Goal: Task Accomplishment & Management: Use online tool/utility

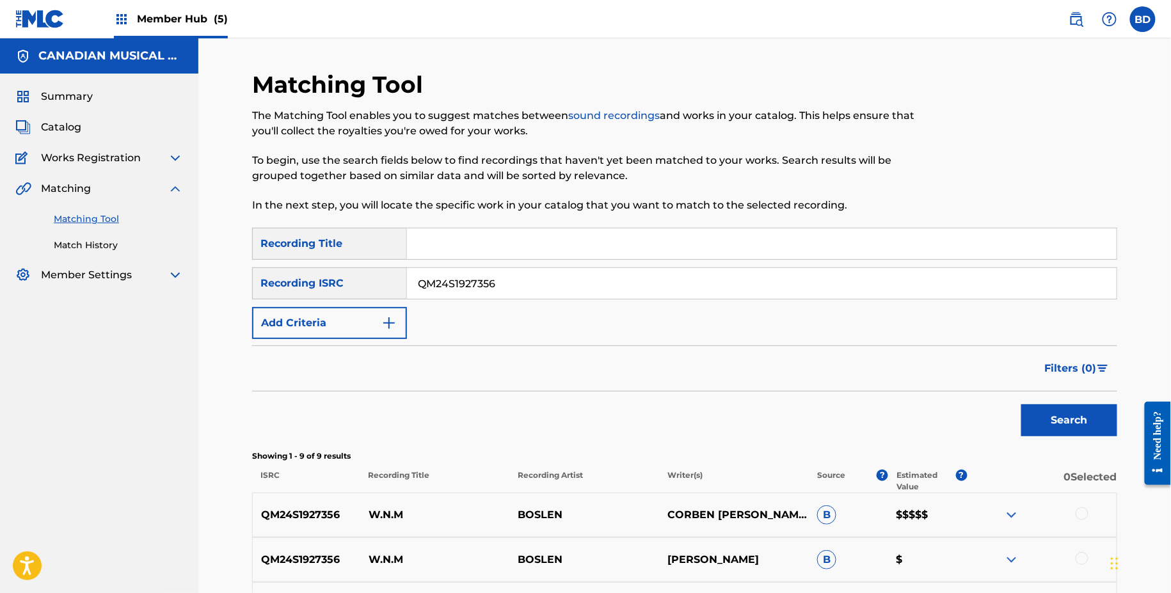
click at [496, 269] on input "QM24S1927356" at bounding box center [762, 283] width 710 height 31
paste input "ZQGC2203162"
click at [1021, 404] on button "Search" at bounding box center [1069, 420] width 96 height 32
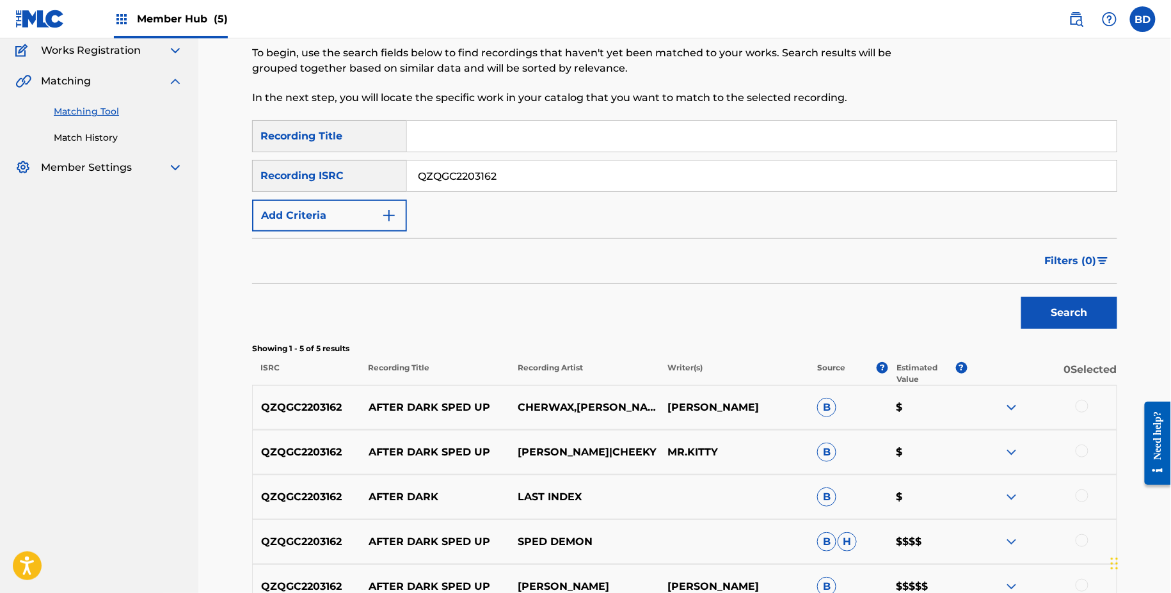
scroll to position [148, 0]
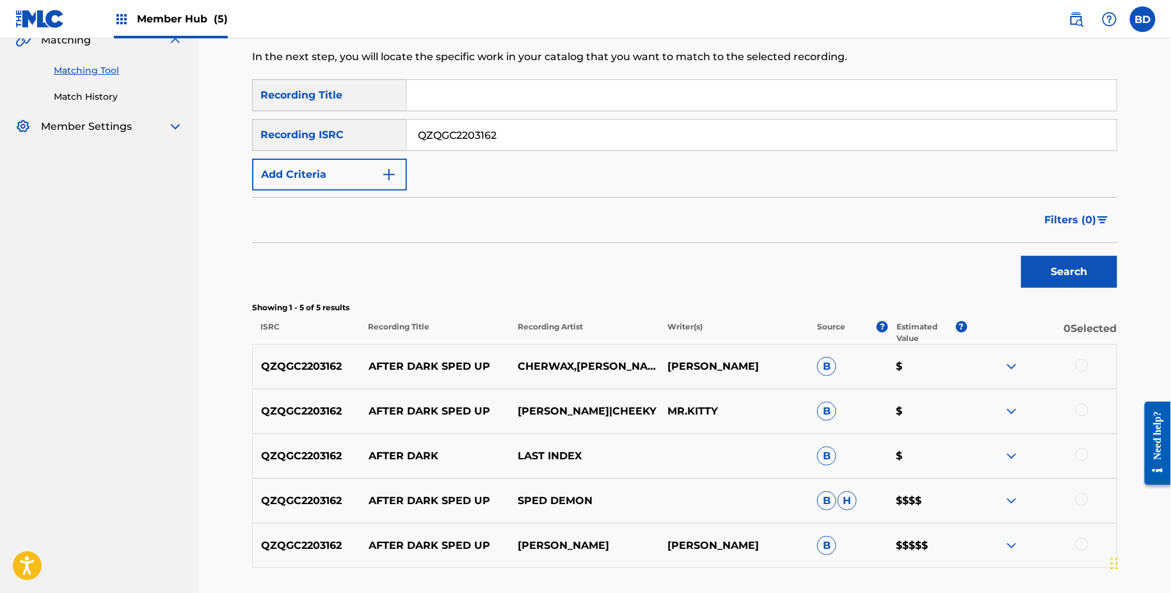
click at [392, 372] on p "AFTER DARK SPED UP" at bounding box center [435, 366] width 150 height 15
copy p "AFTER DARK SPED UP"
click at [441, 352] on div "QZQGC2203162 AFTER DARK SPED UP CHERWAX,[PERSON_NAME] [PERSON_NAME] B $" at bounding box center [684, 366] width 865 height 45
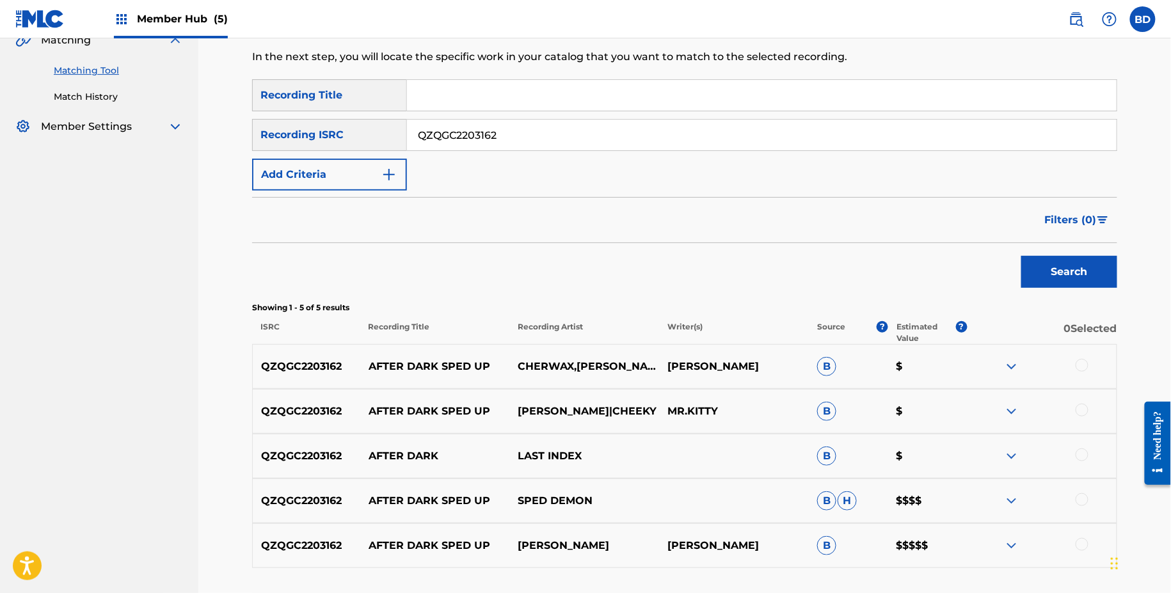
click at [397, 456] on p "AFTER DARK" at bounding box center [435, 455] width 150 height 15
copy p "AFTER DARK"
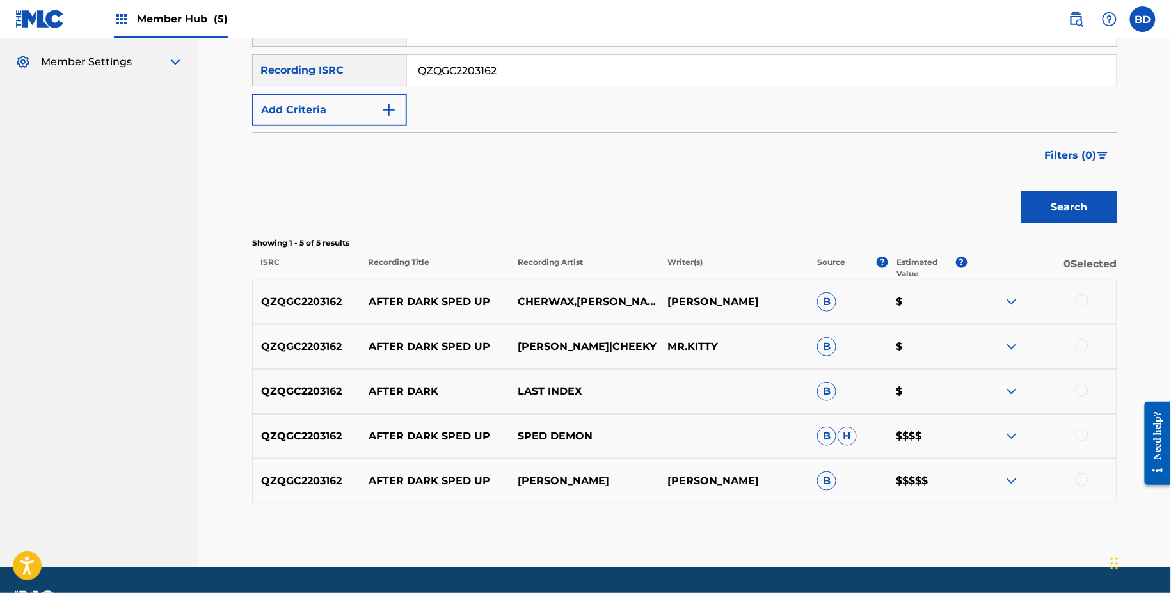
click at [504, 68] on input "QZQGC2203162" at bounding box center [762, 70] width 710 height 31
paste input "HN52024335"
type input "QZHN52024335"
click at [1021, 191] on button "Search" at bounding box center [1069, 207] width 96 height 32
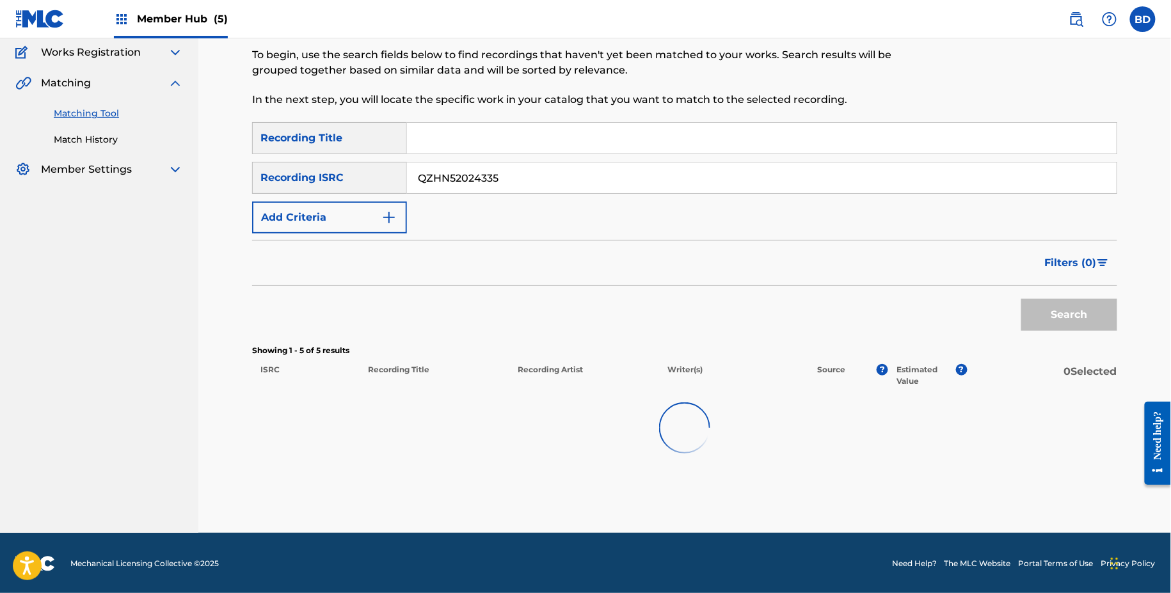
scroll to position [113, 0]
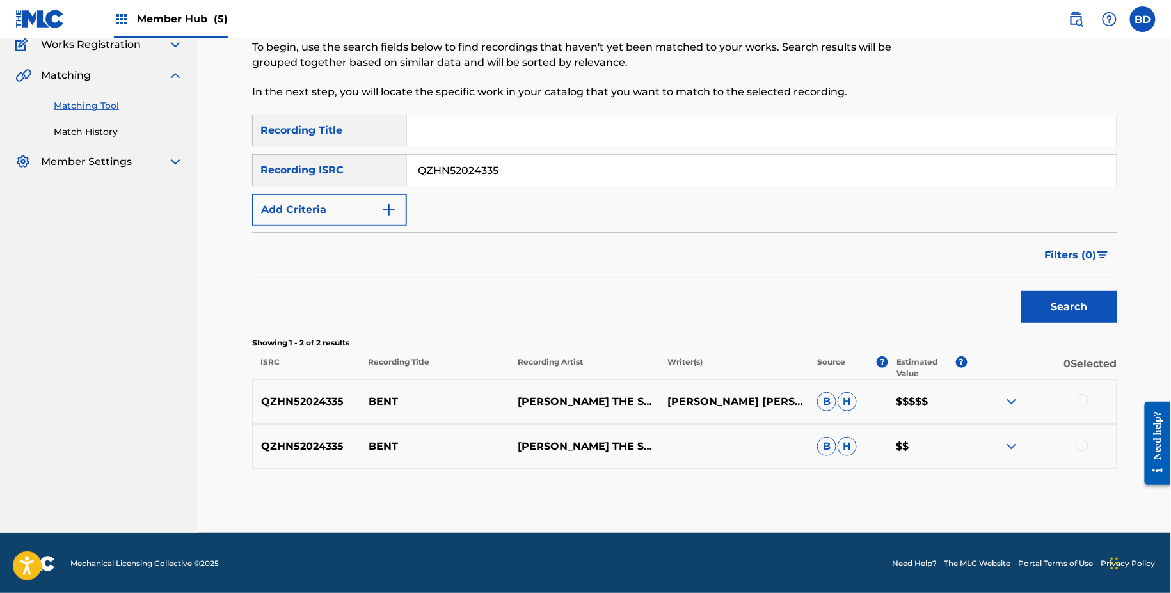
click at [381, 399] on p "BENT" at bounding box center [435, 401] width 150 height 15
copy p "BENT"
click at [1018, 432] on div "QZHN52024335 [PERSON_NAME] THE SECOND B H $$" at bounding box center [684, 446] width 865 height 45
click at [1018, 442] on img at bounding box center [1011, 446] width 15 height 15
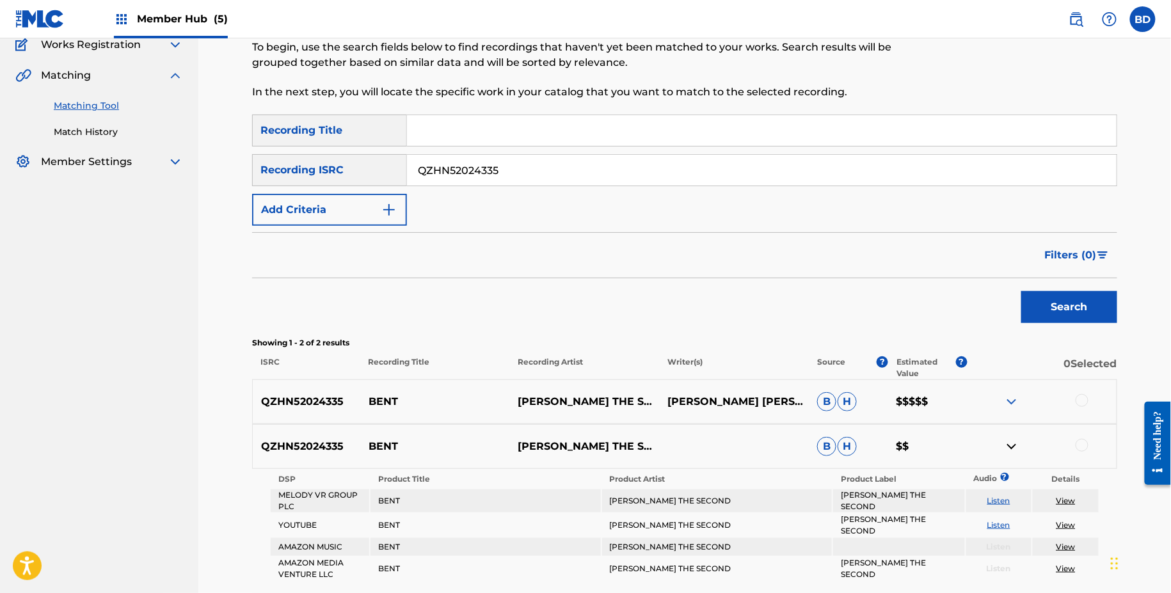
click at [1018, 379] on div "QZHN52024335 [PERSON_NAME] THE SECOND CLAIRMONT II [PERSON_NAME] $$$$$" at bounding box center [684, 401] width 865 height 45
click at [1017, 402] on img at bounding box center [1011, 401] width 15 height 15
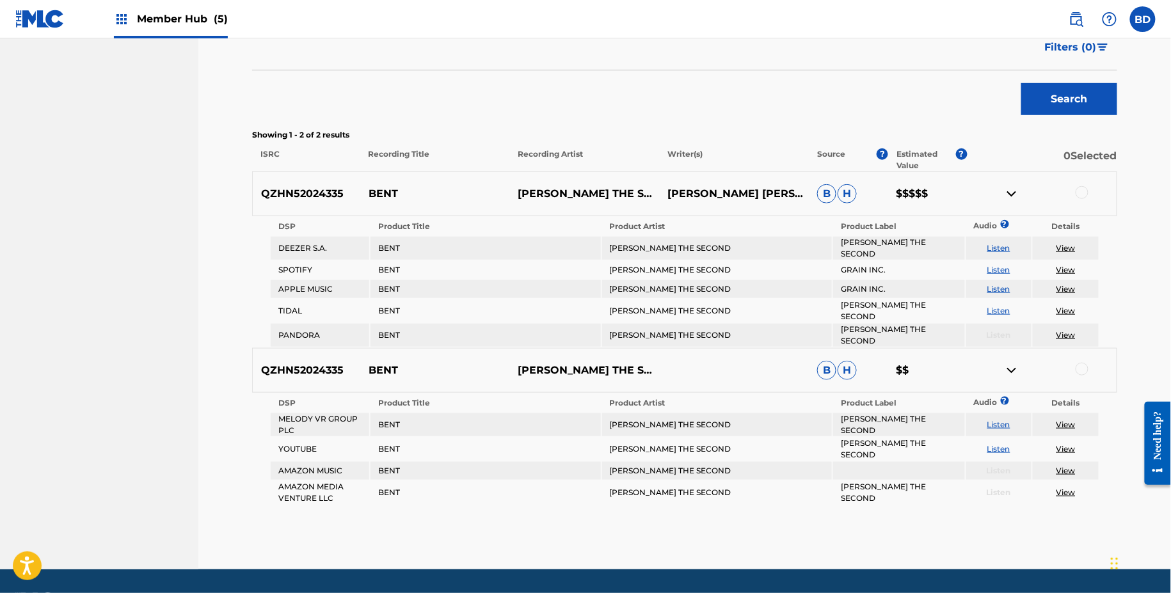
scroll to position [299, 0]
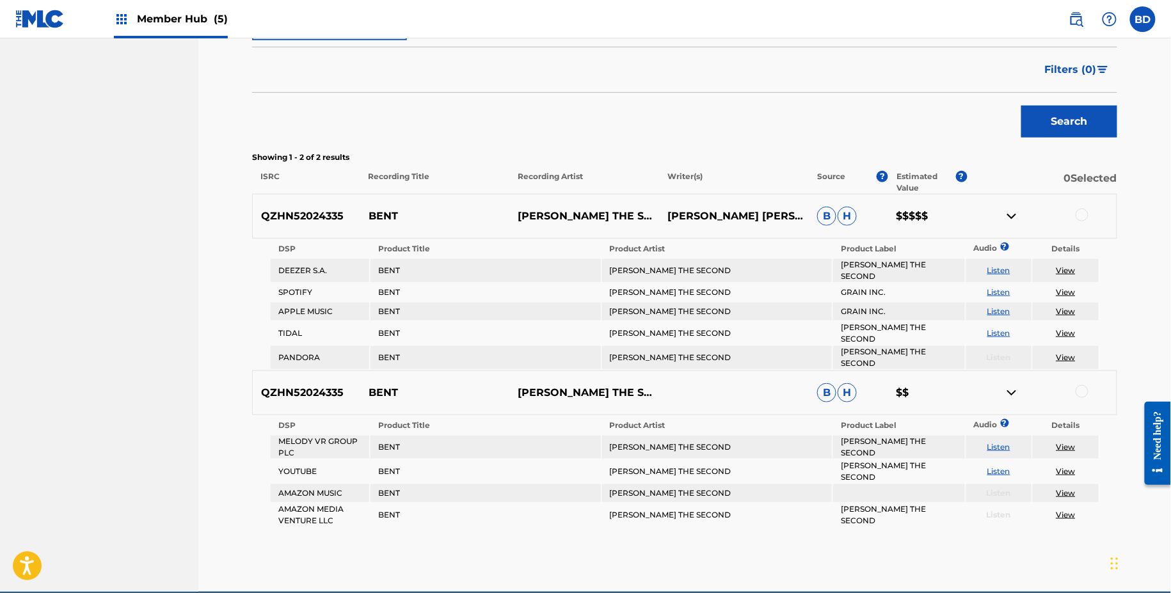
click at [1083, 385] on div at bounding box center [1081, 391] width 13 height 13
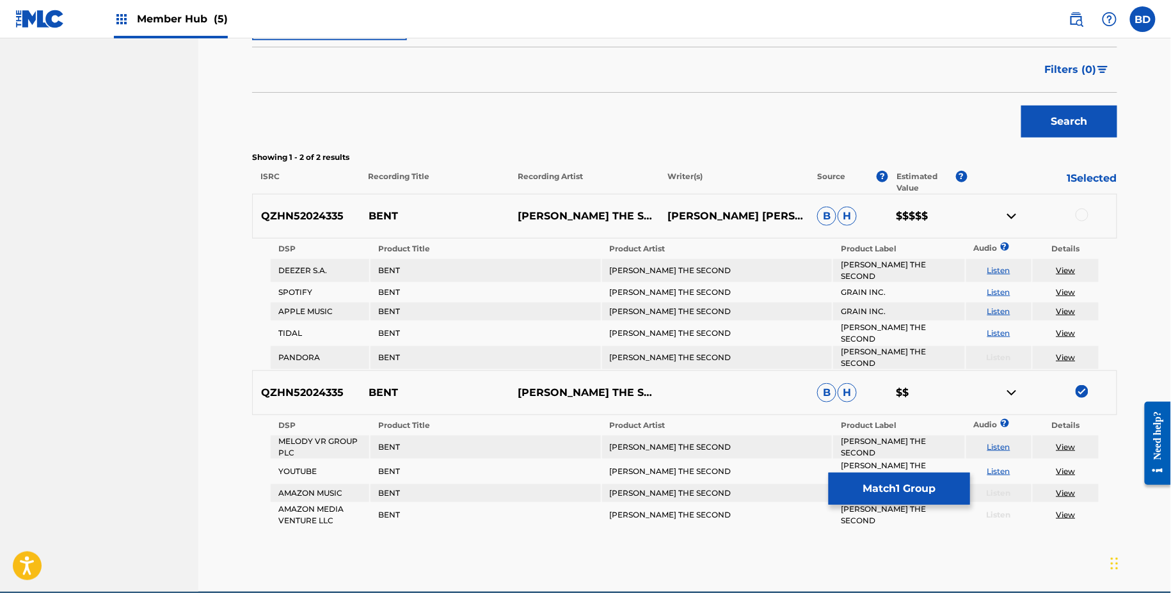
click at [1009, 385] on img at bounding box center [1011, 392] width 15 height 15
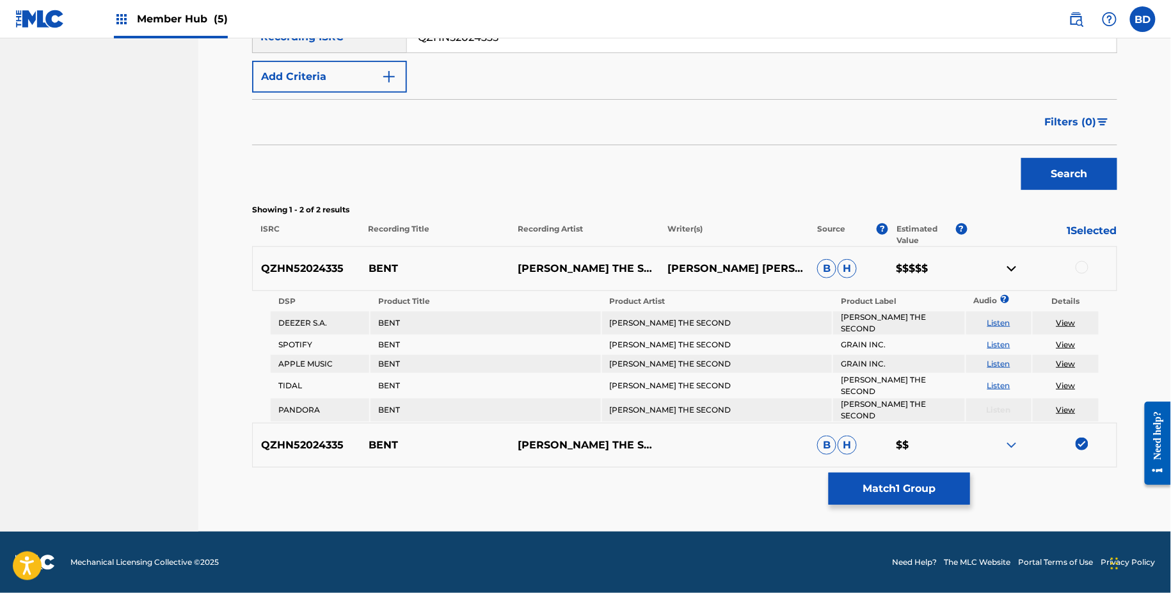
scroll to position [229, 0]
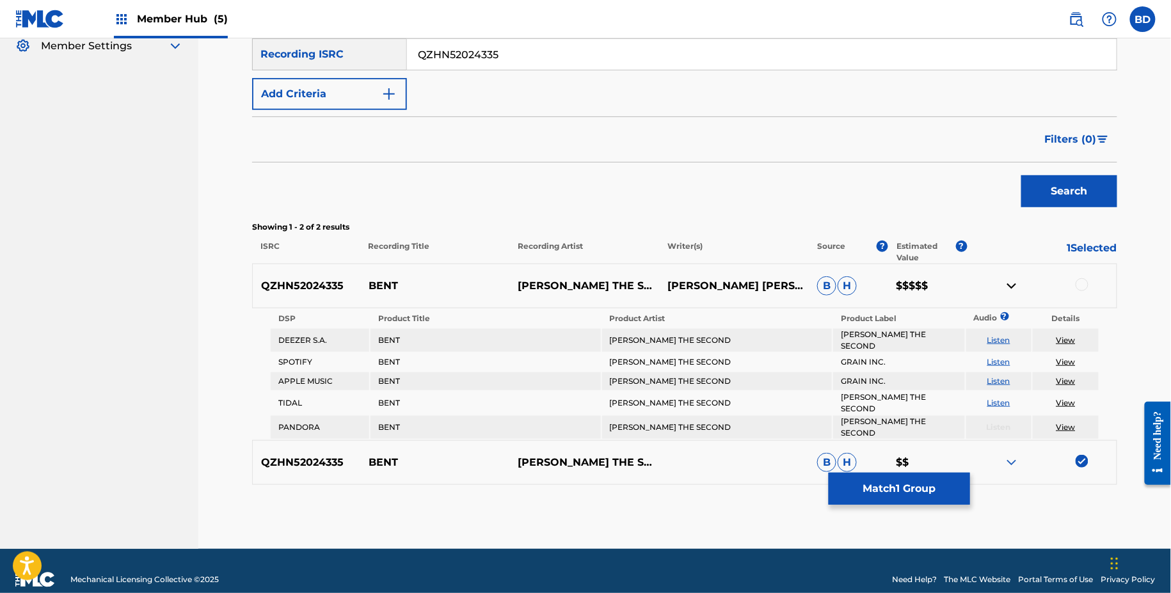
click at [1077, 281] on div at bounding box center [1081, 284] width 13 height 13
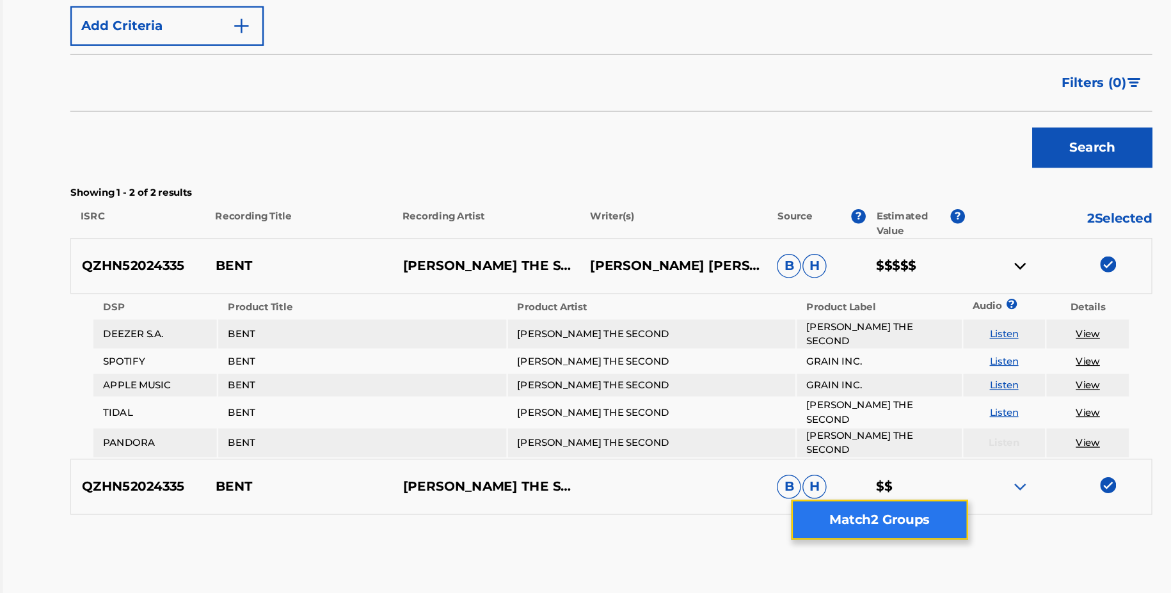
click at [876, 486] on button "Match 2 Groups" at bounding box center [899, 489] width 141 height 32
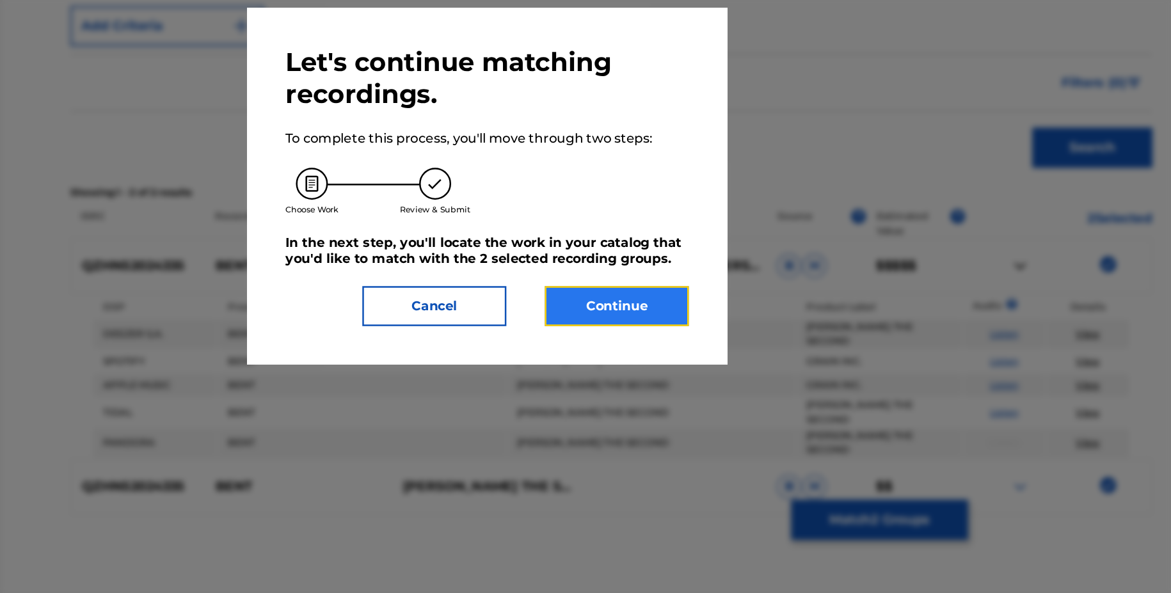
click at [698, 313] on button "Continue" at bounding box center [688, 318] width 115 height 32
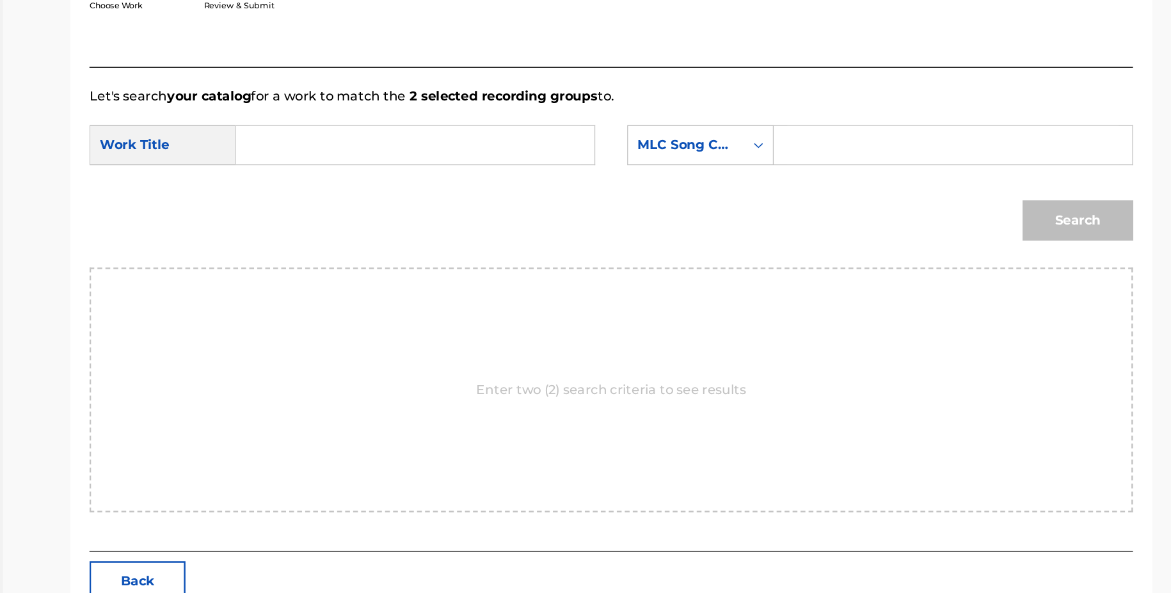
scroll to position [184, 0]
click at [901, 230] on input "Search Form" at bounding box center [957, 234] width 265 height 31
paste input "BE0PR7"
type input "BE0PR7"
click at [637, 246] on input "Search Form" at bounding box center [527, 234] width 265 height 31
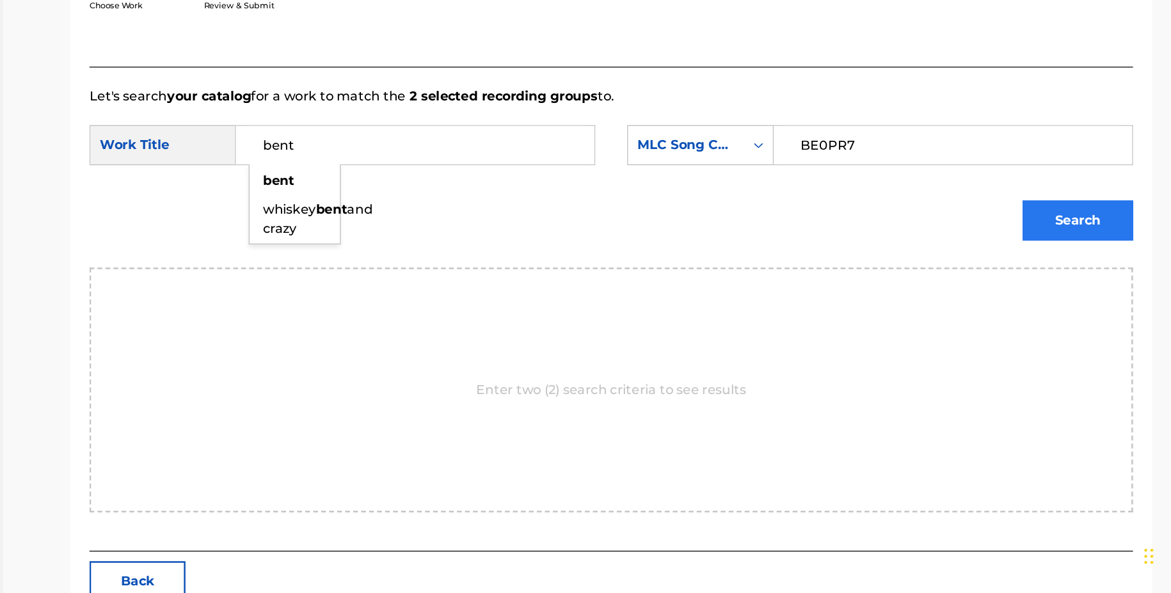
type input "bent"
click at [1058, 308] on button "Search" at bounding box center [1057, 295] width 88 height 32
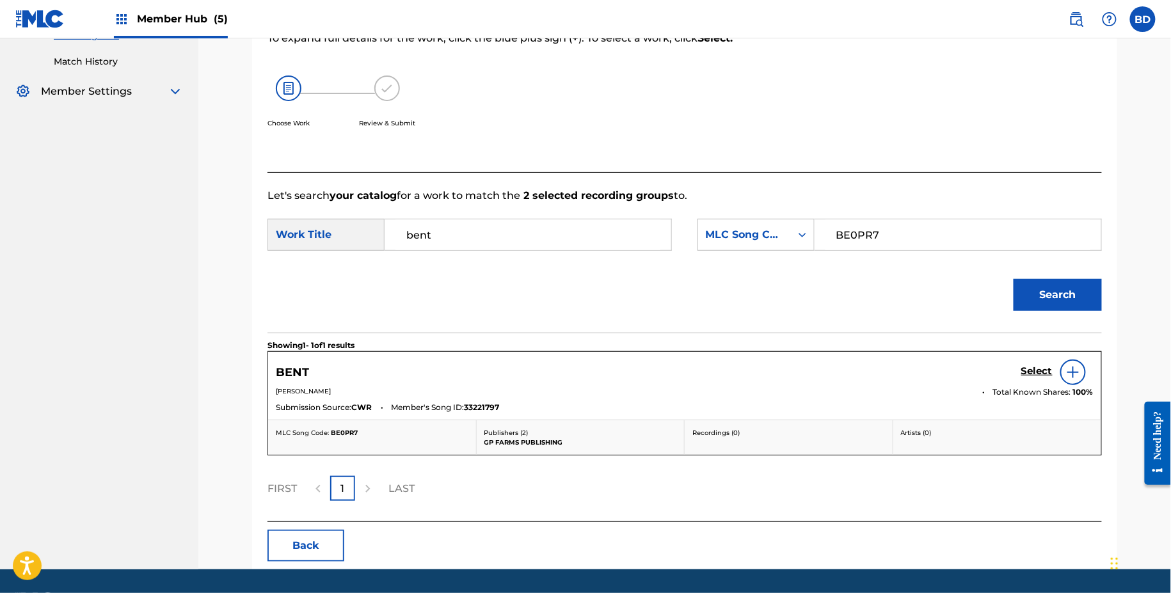
click at [1035, 362] on div "Select" at bounding box center [1057, 373] width 72 height 26
click at [1033, 367] on h5 "Select" at bounding box center [1036, 371] width 31 height 12
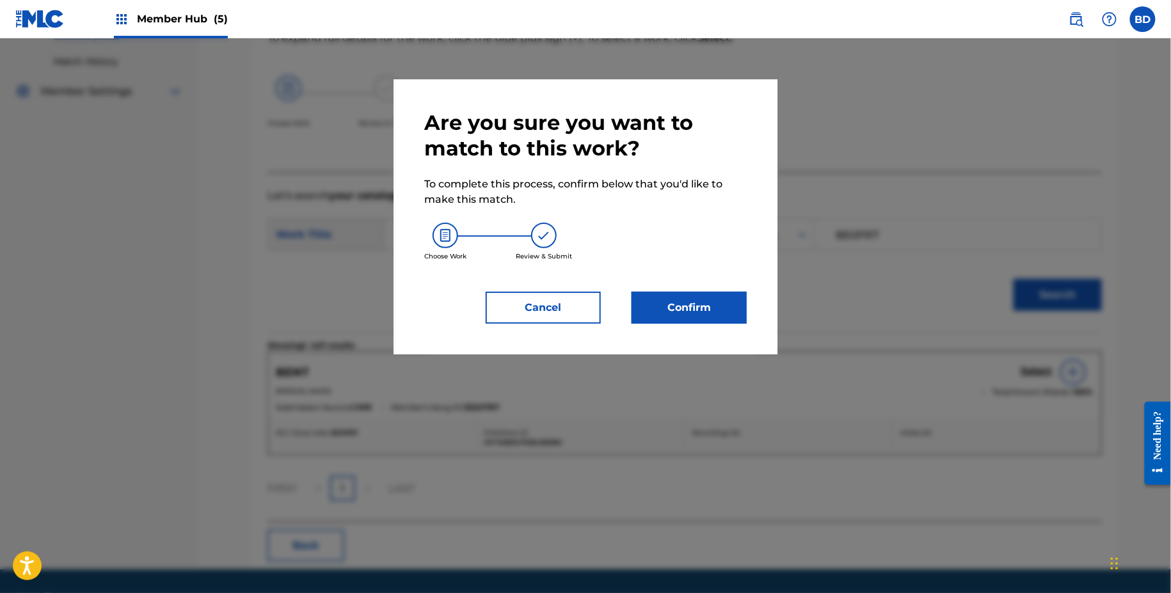
click at [720, 280] on div "Are you sure you want to match to this work? To complete this process, confirm …" at bounding box center [585, 217] width 322 height 214
click at [720, 292] on button "Confirm" at bounding box center [688, 308] width 115 height 32
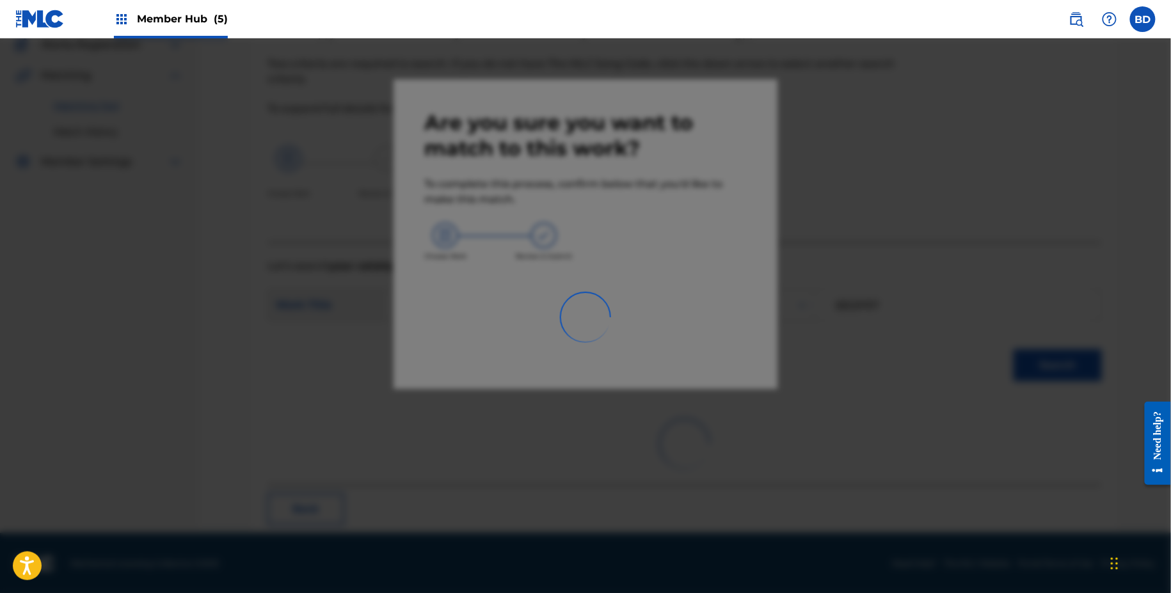
scroll to position [0, 0]
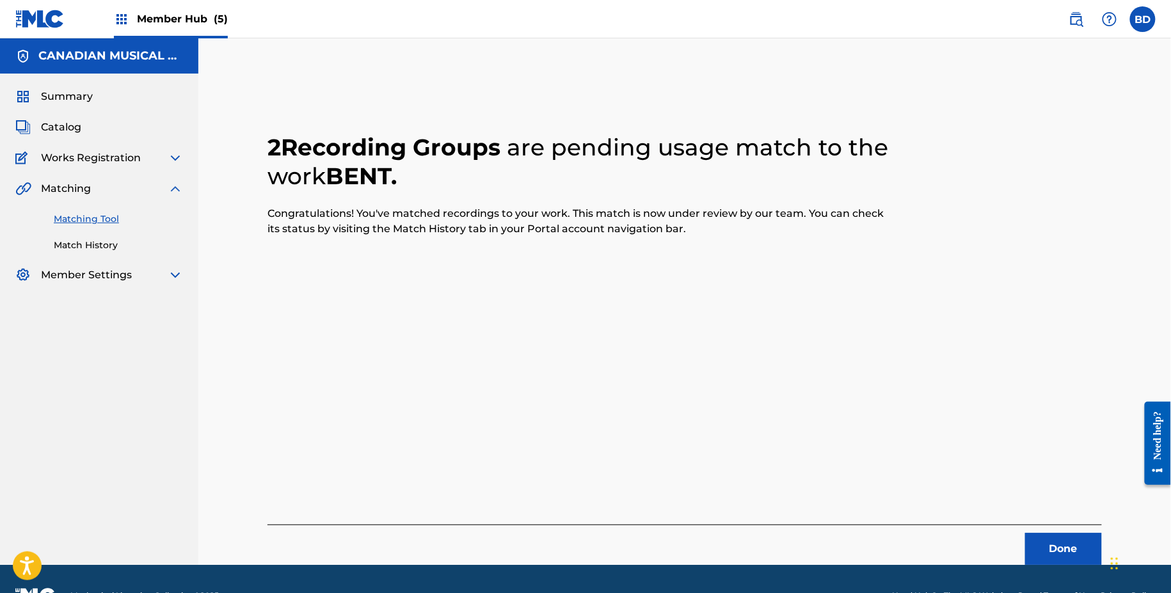
click at [95, 235] on div "Matching Tool Match History" at bounding box center [99, 224] width 168 height 56
click at [95, 253] on div "Summary Catalog Works Registration Claiming Tool Individual Registration Tool B…" at bounding box center [99, 186] width 198 height 225
click at [95, 246] on link "Match History" at bounding box center [118, 245] width 129 height 13
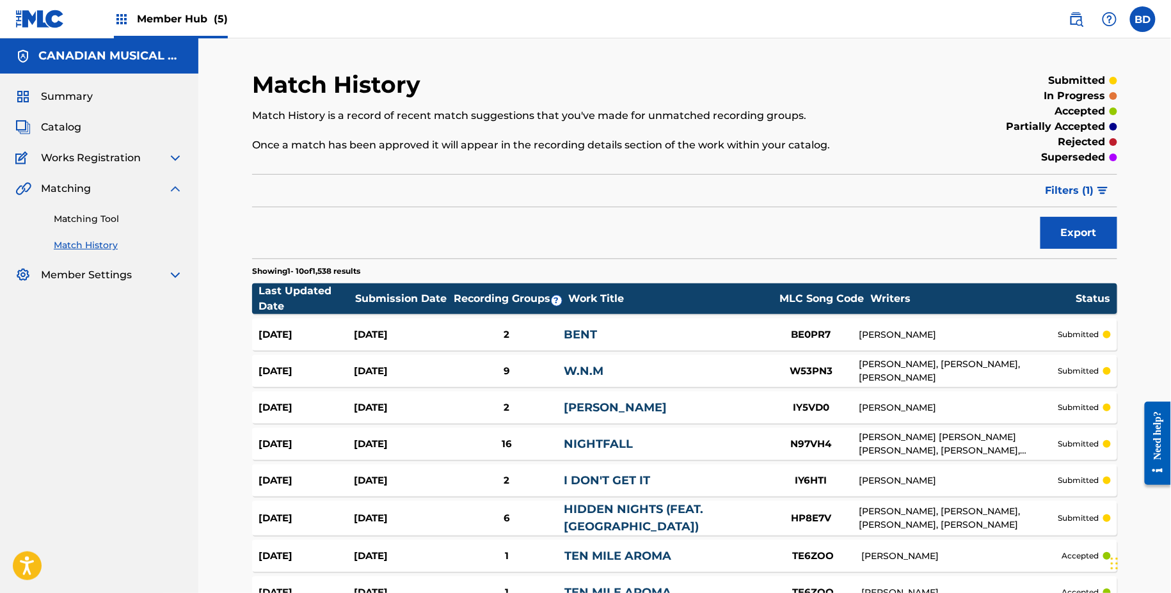
click at [582, 342] on div "BENT" at bounding box center [663, 334] width 199 height 17
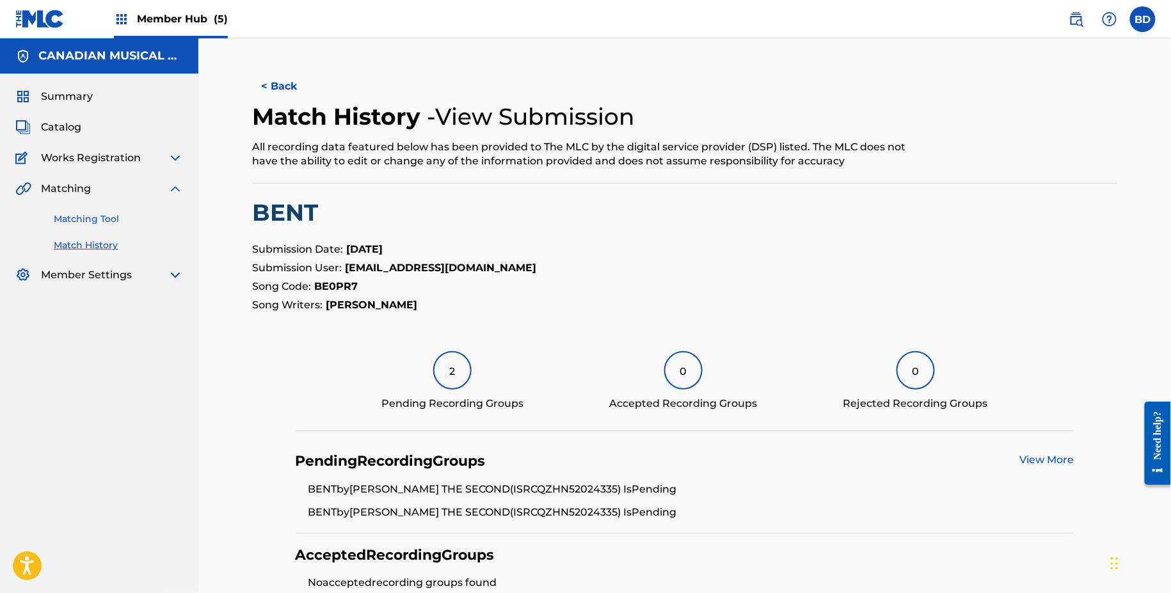
click at [118, 216] on link "Matching Tool" at bounding box center [118, 218] width 129 height 13
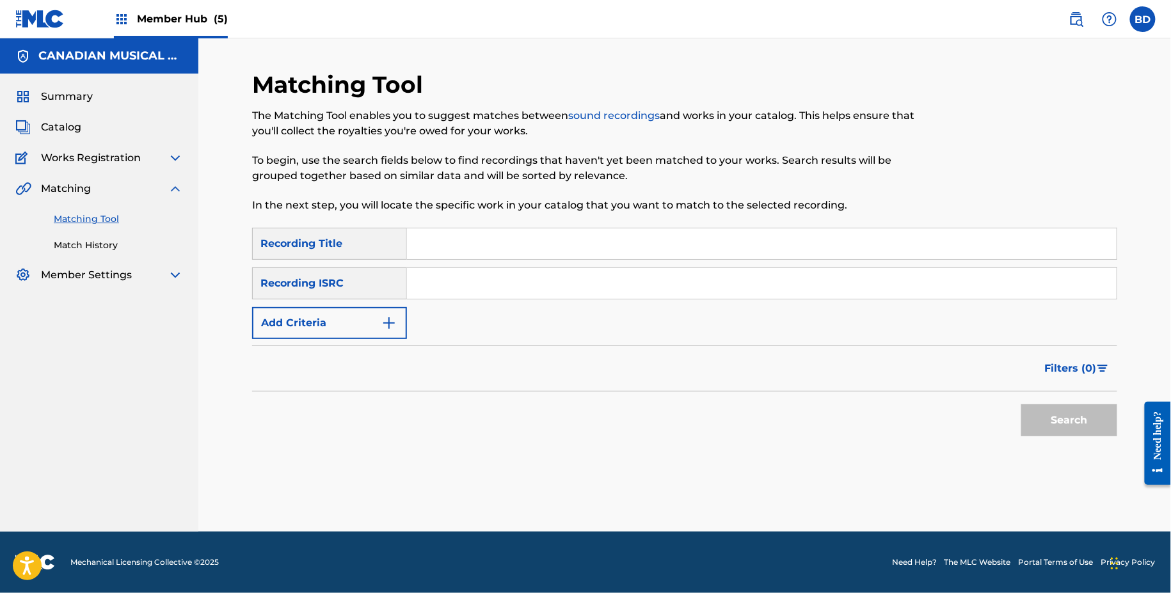
click at [481, 285] on input "Search Form" at bounding box center [762, 283] width 710 height 31
paste input "INS922100620"
click at [1021, 404] on button "Search" at bounding box center [1069, 420] width 96 height 32
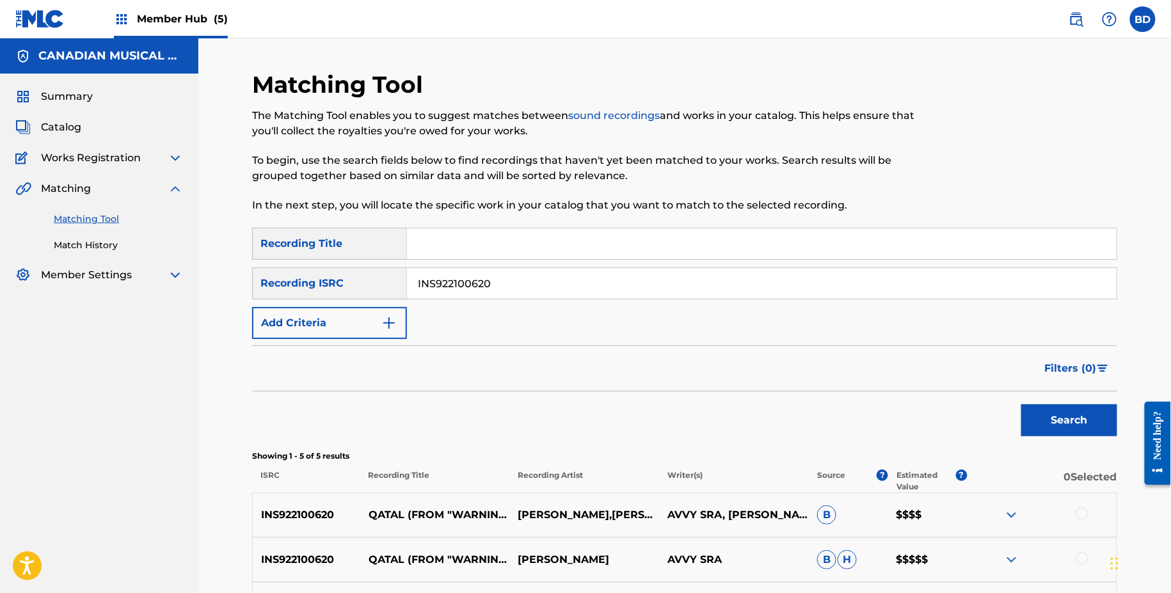
scroll to position [248, 0]
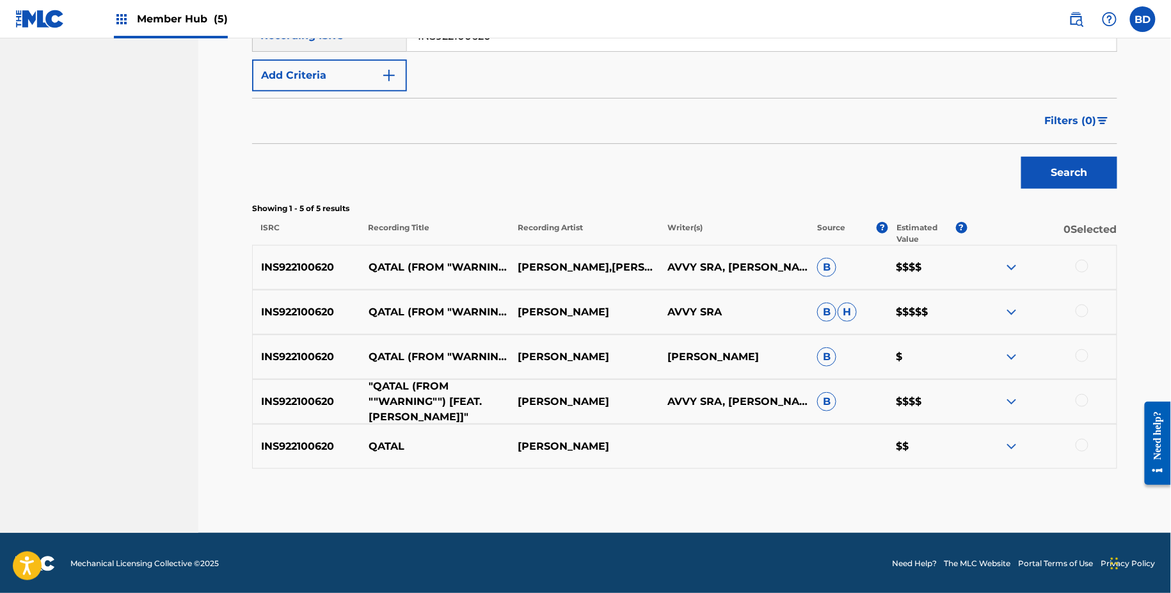
click at [390, 386] on p ""QATAL (FROM ""WARNING"") [FEAT. [PERSON_NAME]]"" at bounding box center [435, 402] width 150 height 46
copy p "QATAL"
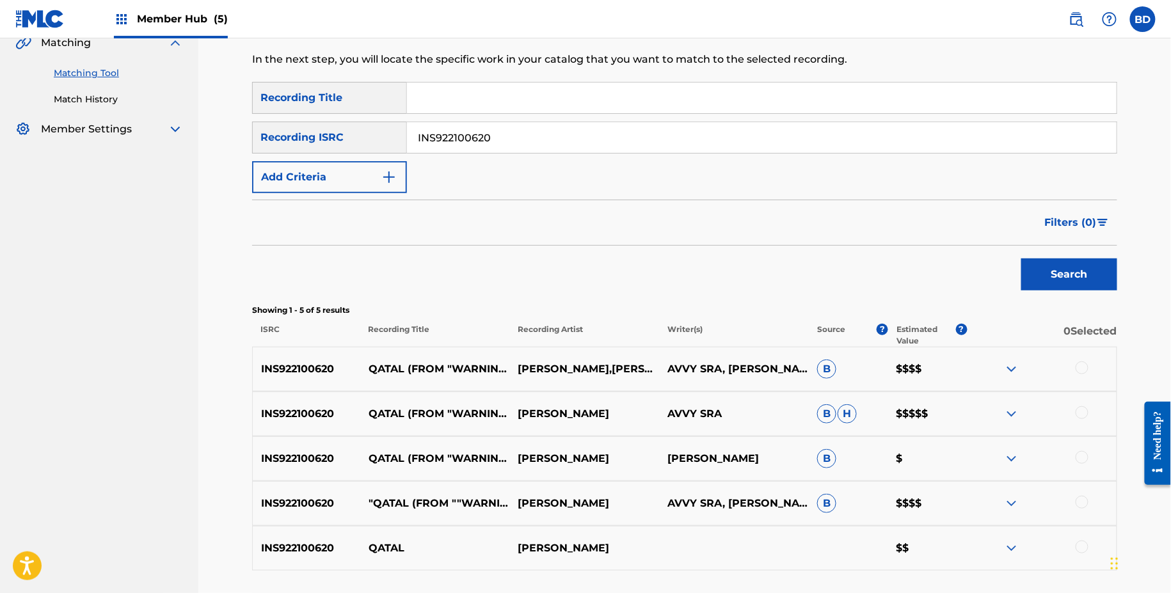
click at [487, 134] on input "INS922100620" at bounding box center [762, 137] width 710 height 31
paste input "044"
click at [1021, 258] on button "Search" at bounding box center [1069, 274] width 96 height 32
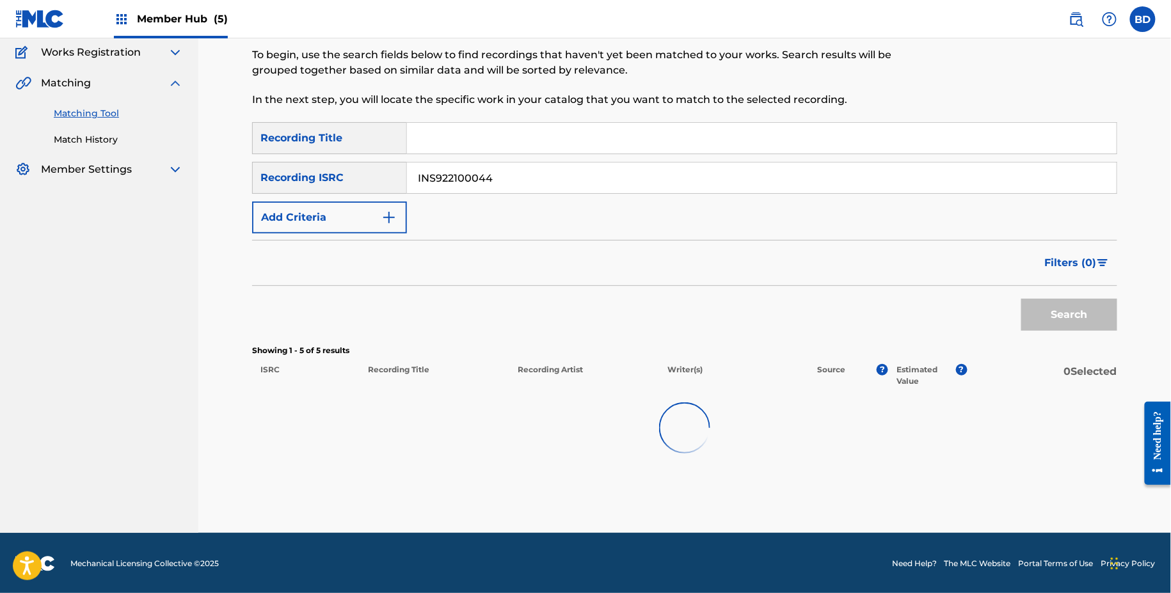
scroll to position [146, 0]
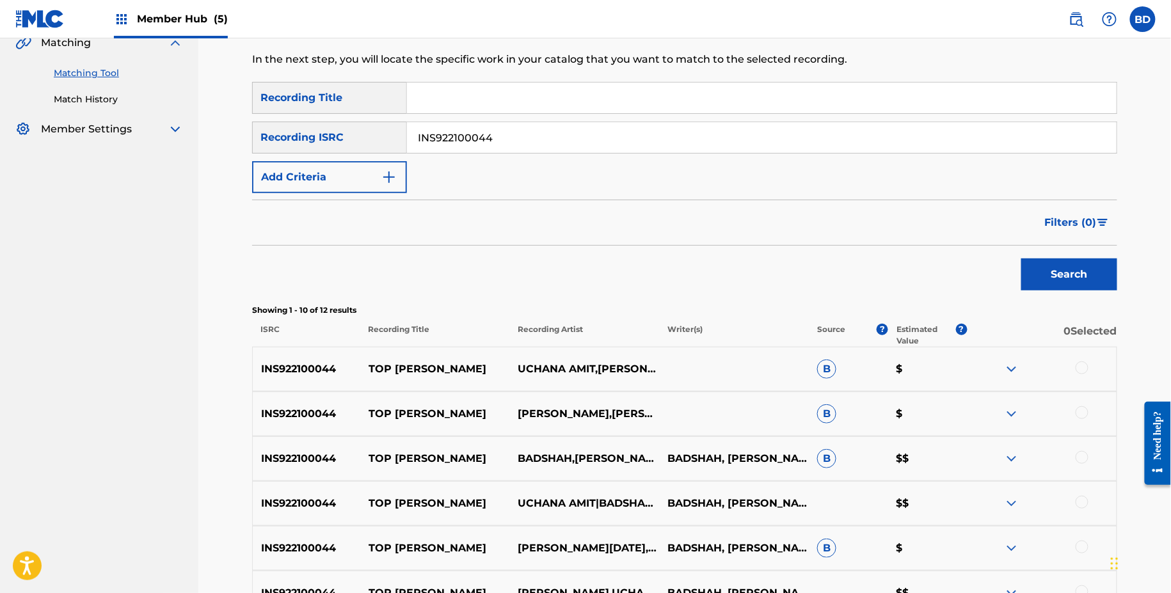
click at [418, 382] on div "INS922100044 TOP [PERSON_NAME] UCHANA AMIT,[PERSON_NAME],[PERSON_NAME],[PERSON_…" at bounding box center [684, 369] width 865 height 45
copy p "TOP [PERSON_NAME]"
click at [554, 145] on input "INS922100044" at bounding box center [762, 137] width 710 height 31
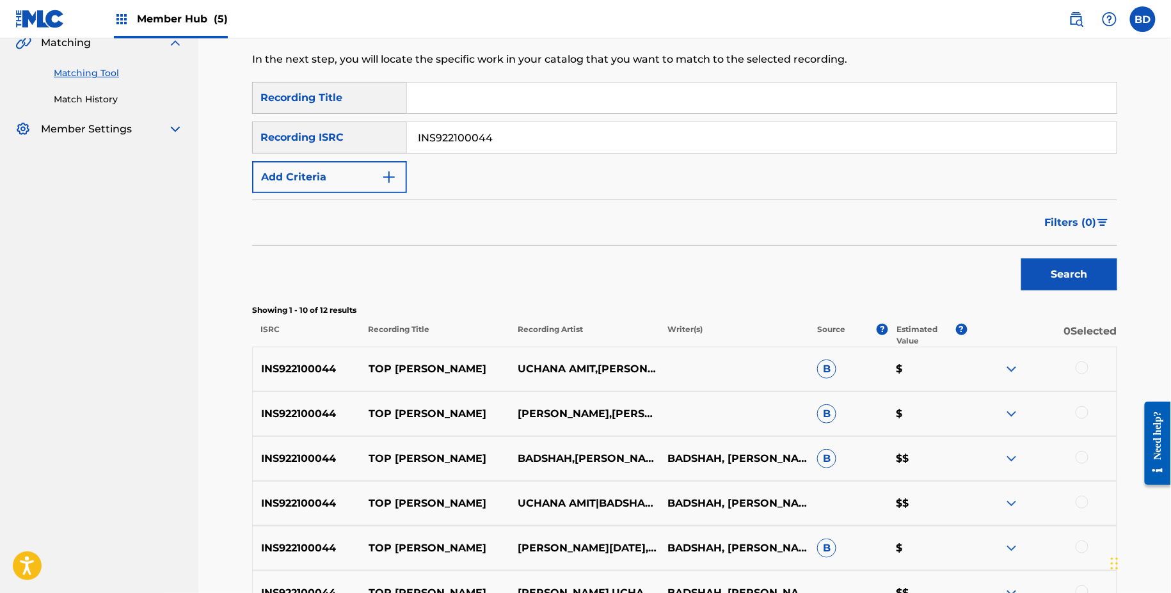
click at [554, 145] on input "INS922100044" at bounding box center [762, 137] width 710 height 31
paste input "FR2X42230081"
type input "FR2X42230081"
click at [1021, 258] on button "Search" at bounding box center [1069, 274] width 96 height 32
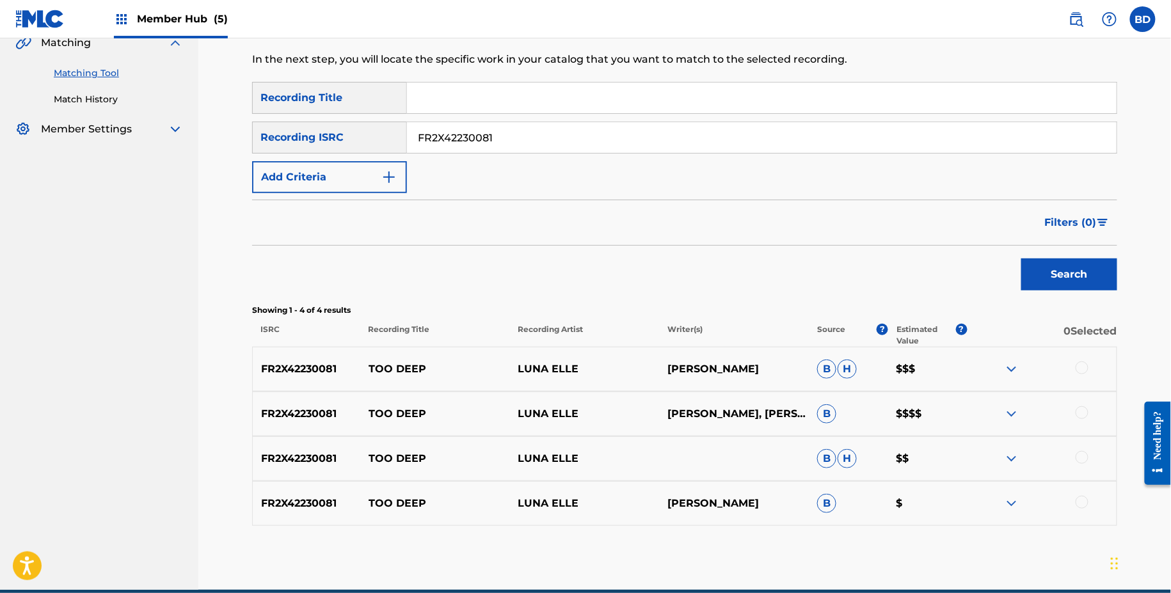
click at [391, 385] on div "FR2X42230081 TOO DEEP LUNA ELLE [PERSON_NAME] $$$" at bounding box center [684, 369] width 865 height 45
copy p "TOO DEEP"
click at [1006, 491] on div "FR2X42230081 TOO DEEP LUNA ELLE [PERSON_NAME] B $" at bounding box center [684, 503] width 865 height 45
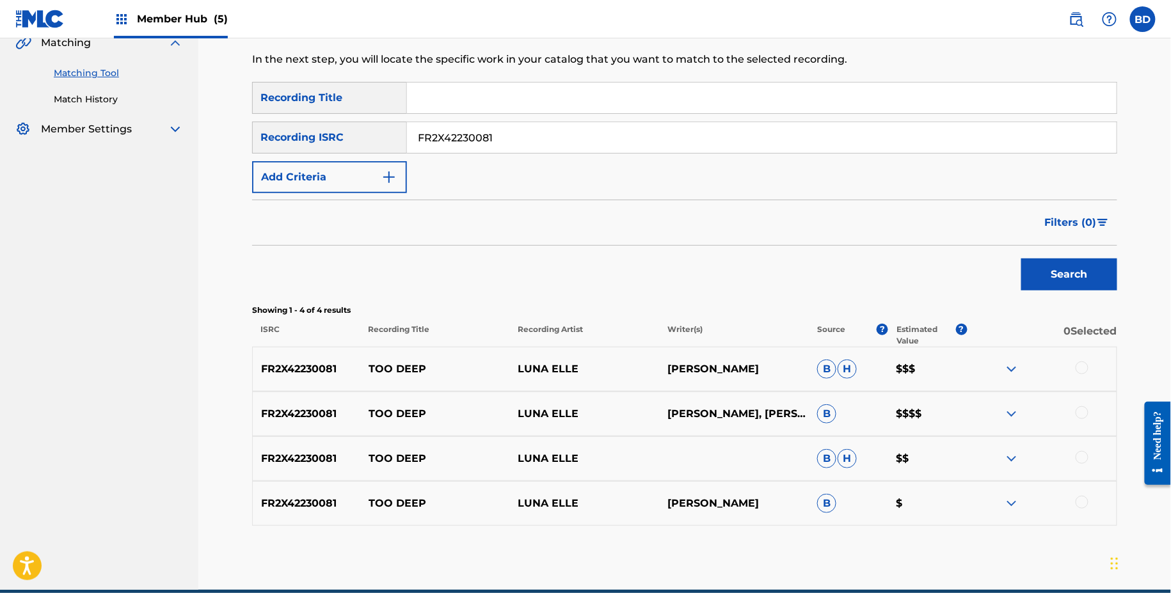
click at [1006, 499] on img at bounding box center [1011, 503] width 15 height 15
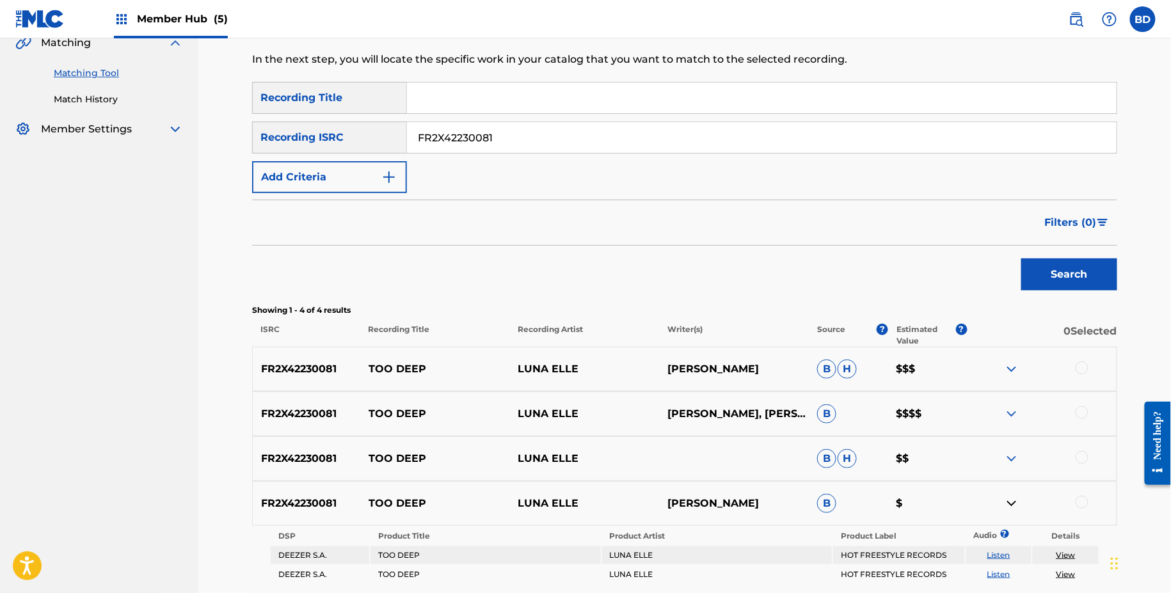
click at [1006, 454] on img at bounding box center [1011, 458] width 15 height 15
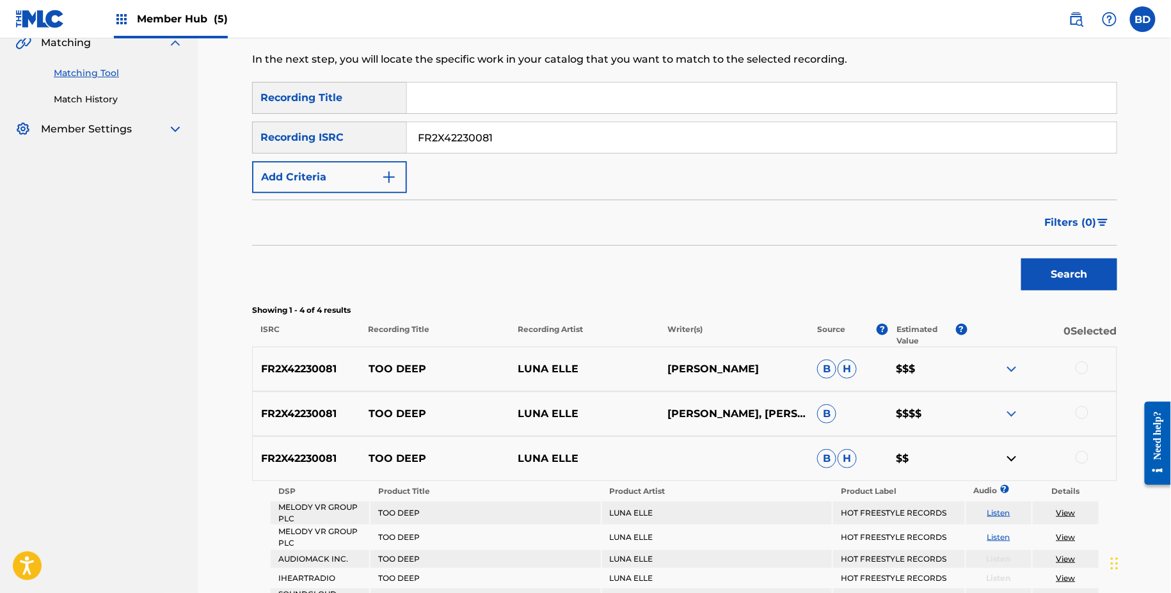
click at [1011, 408] on img at bounding box center [1011, 413] width 15 height 15
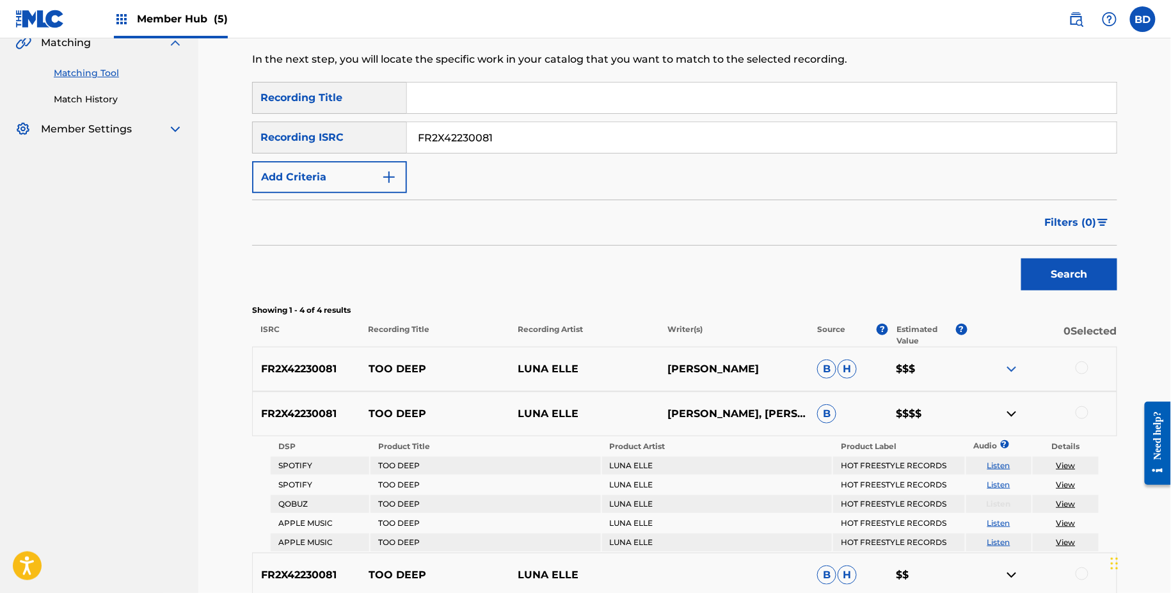
click at [1011, 361] on img at bounding box center [1011, 368] width 15 height 15
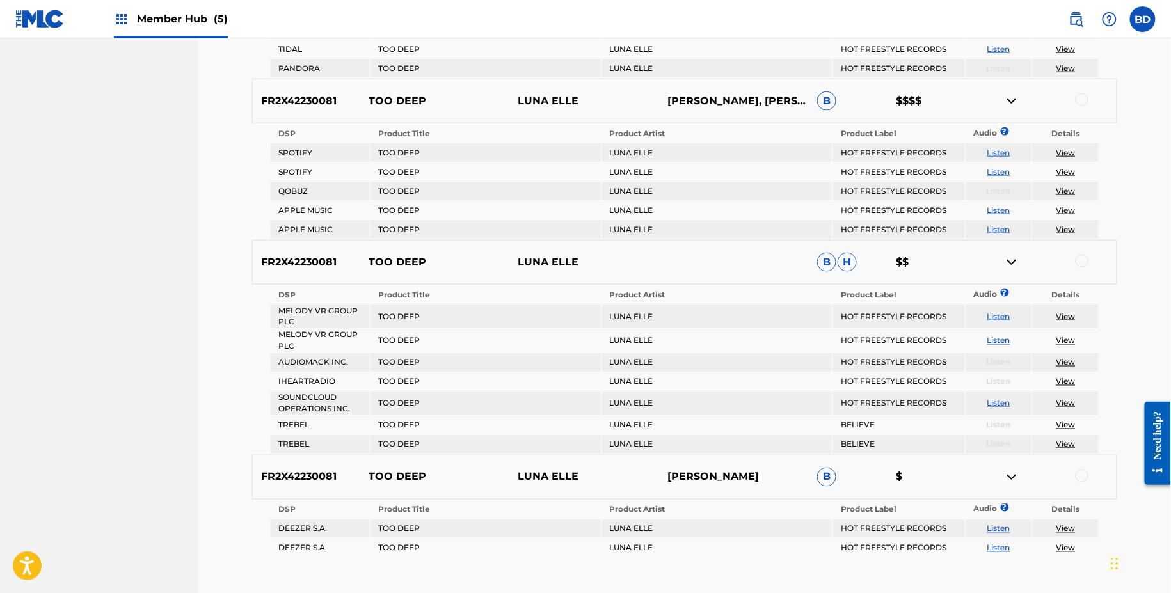
scroll to position [701, 0]
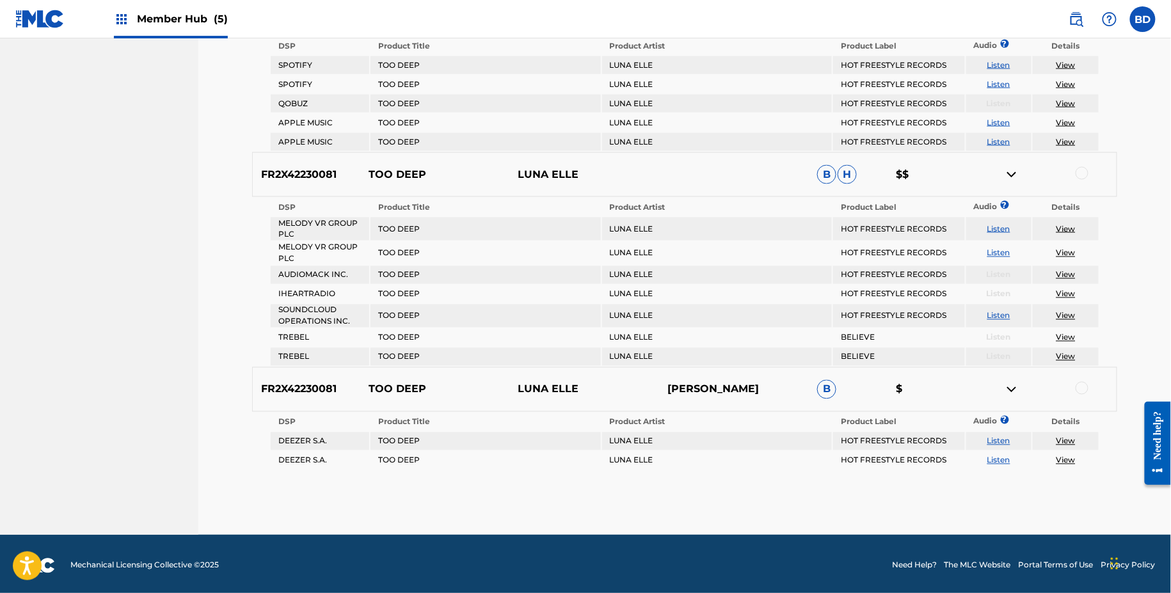
click at [822, 354] on td "LUNA ELLE" at bounding box center [717, 357] width 230 height 18
click at [1082, 385] on div at bounding box center [1081, 388] width 13 height 13
click at [1019, 385] on img at bounding box center [1011, 389] width 15 height 15
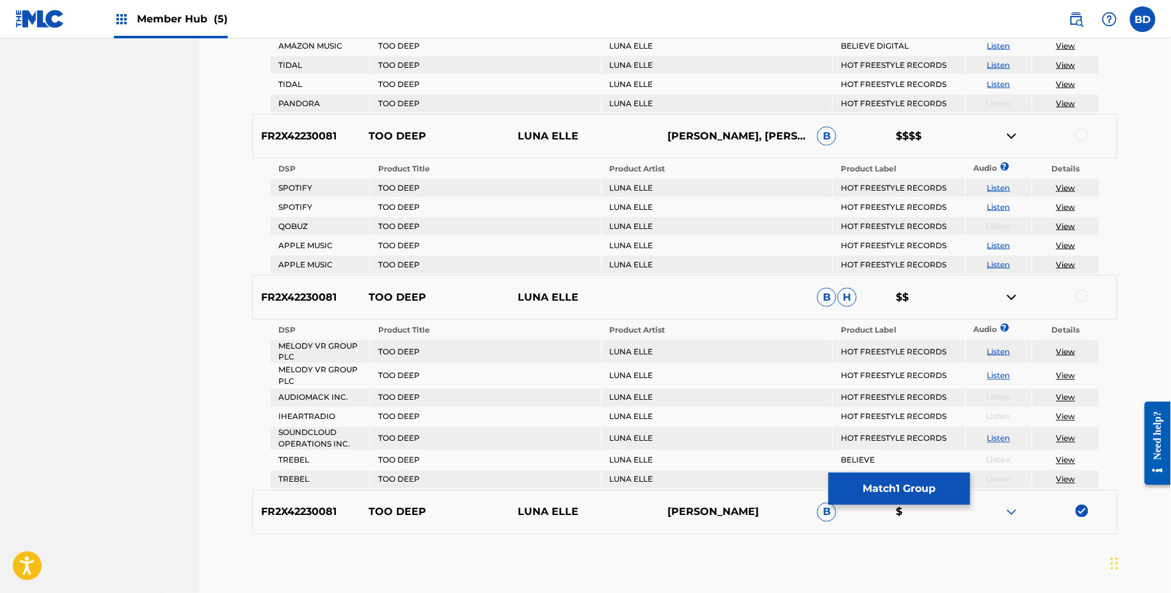
scroll to position [639, 0]
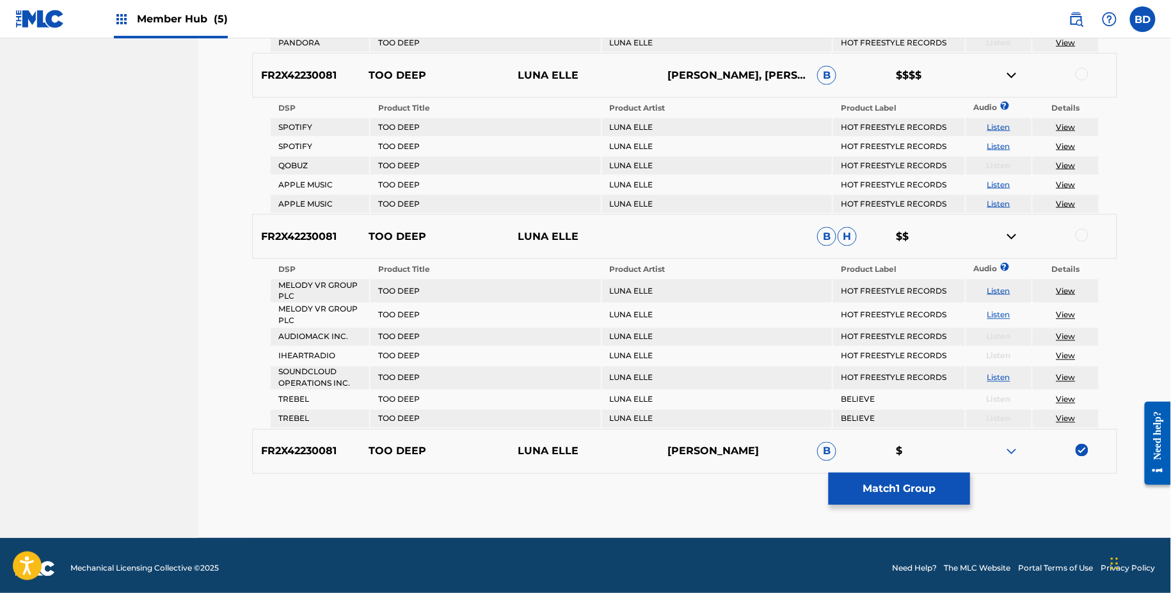
click at [1082, 234] on div at bounding box center [1081, 235] width 13 height 13
click at [1009, 231] on img at bounding box center [1011, 236] width 15 height 15
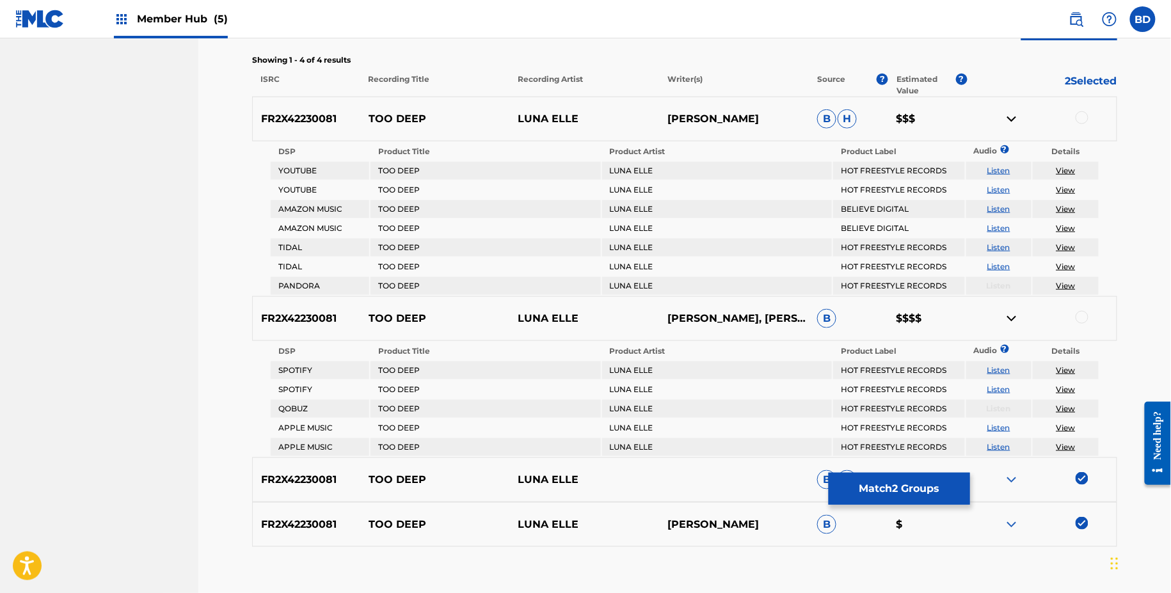
scroll to position [391, 0]
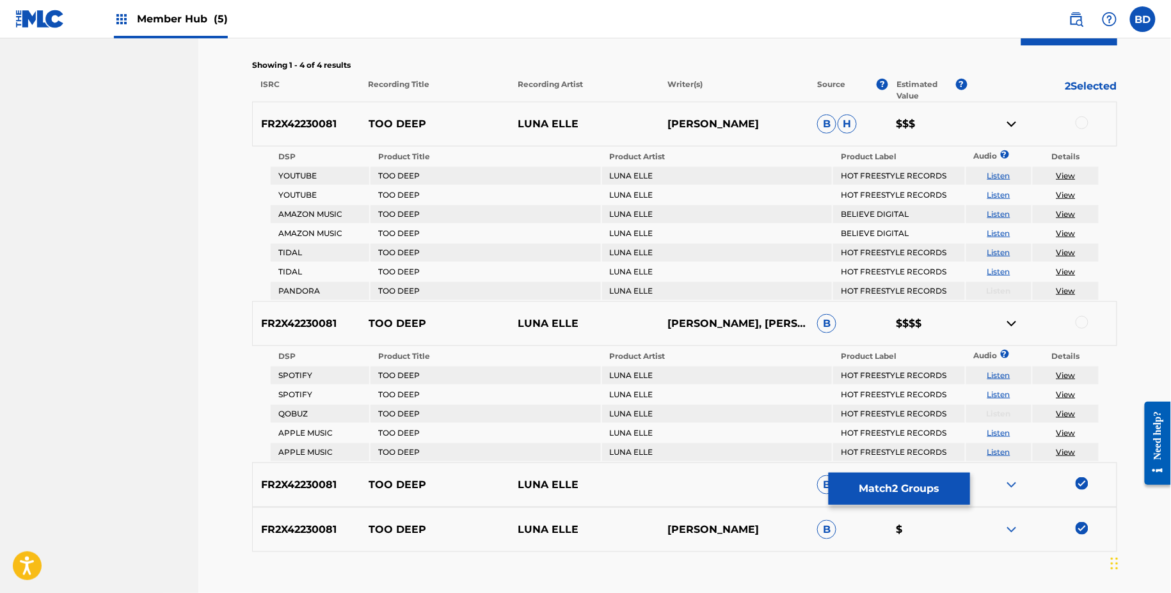
click at [1081, 321] on div at bounding box center [1081, 322] width 13 height 13
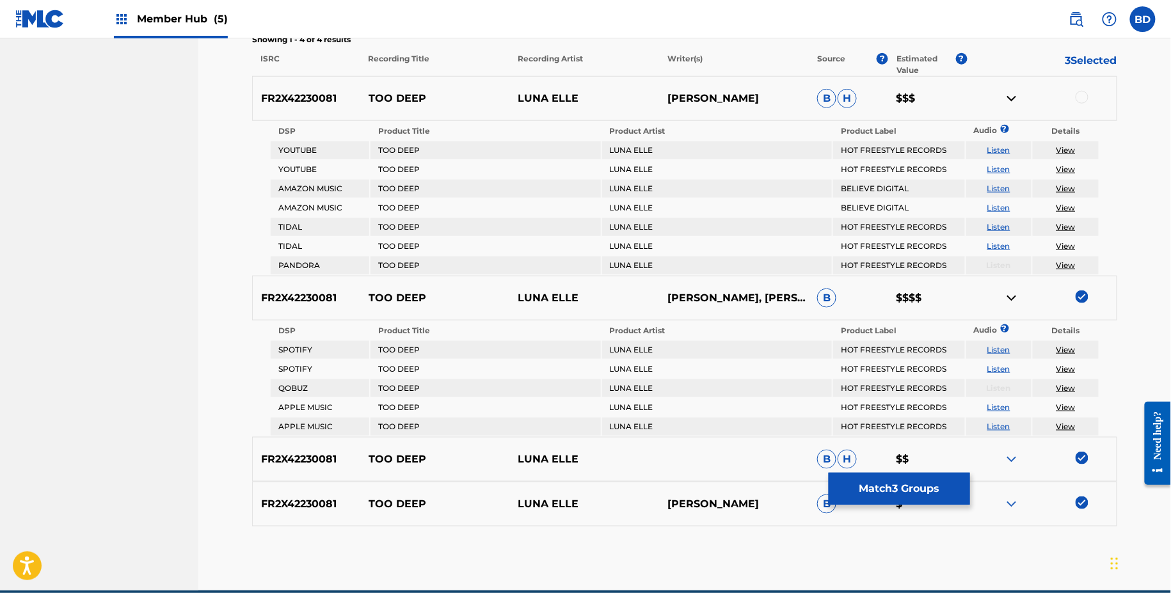
scroll to position [445, 0]
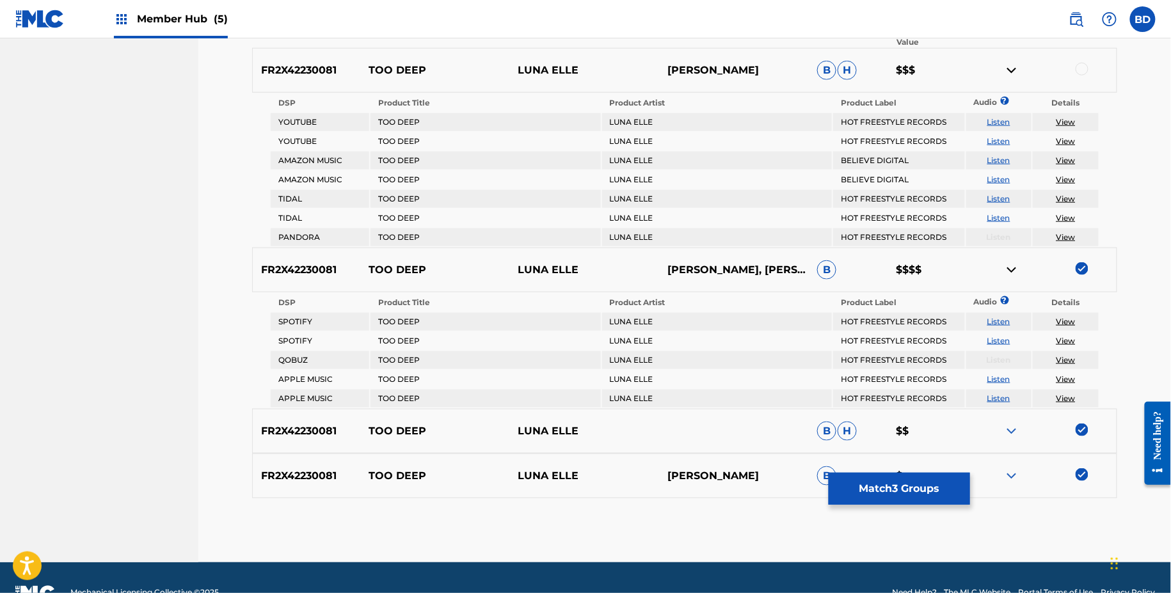
click at [1017, 263] on img at bounding box center [1011, 269] width 15 height 15
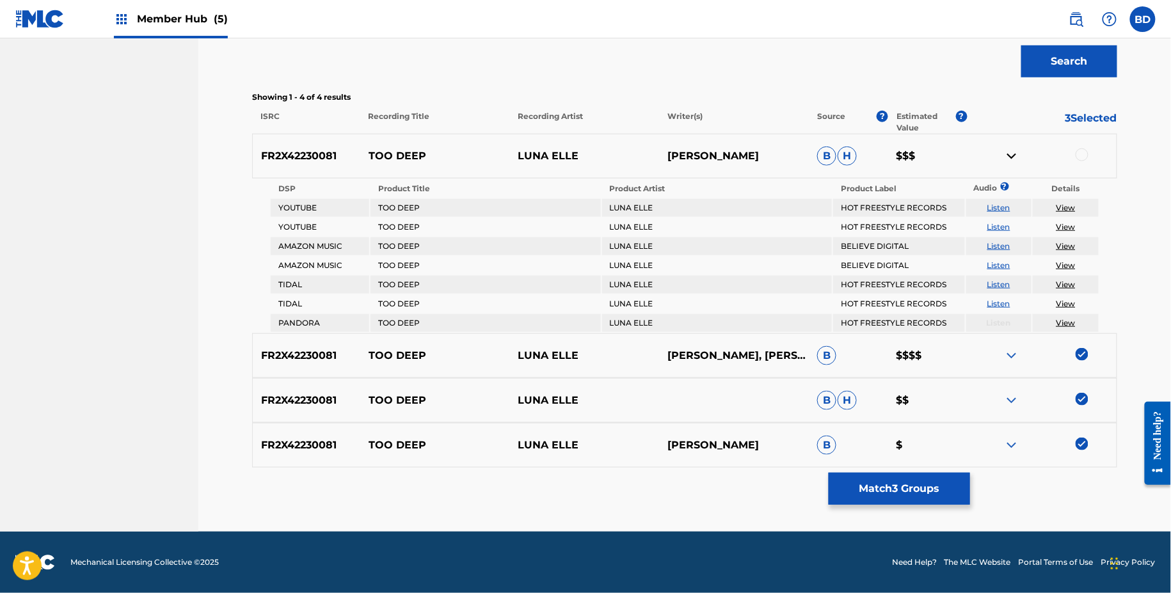
scroll to position [357, 0]
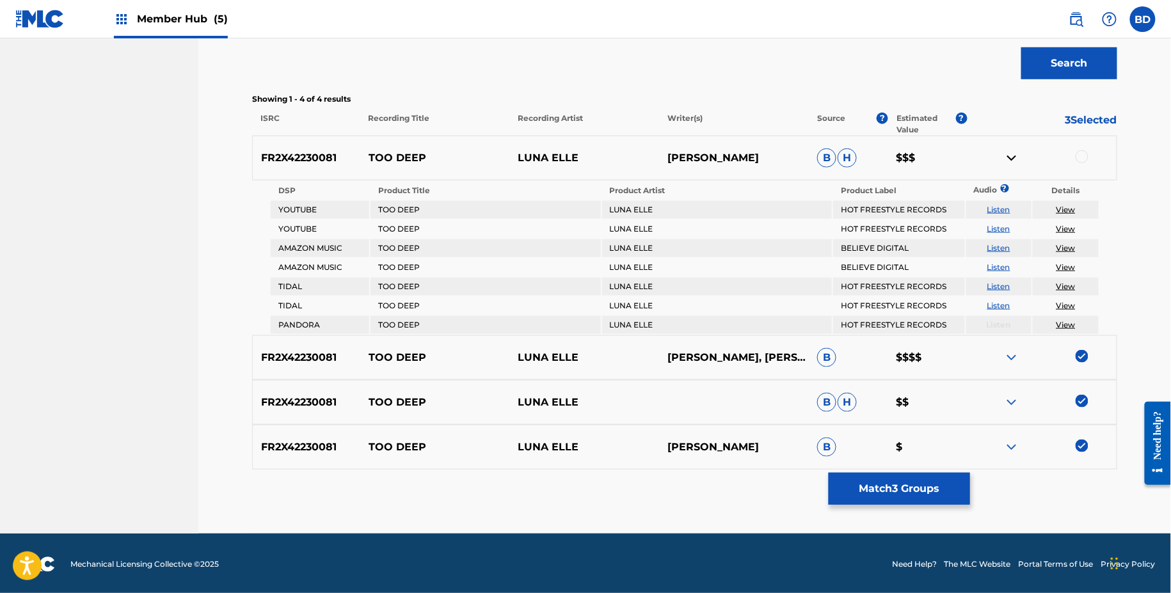
click at [1010, 352] on img at bounding box center [1011, 357] width 15 height 15
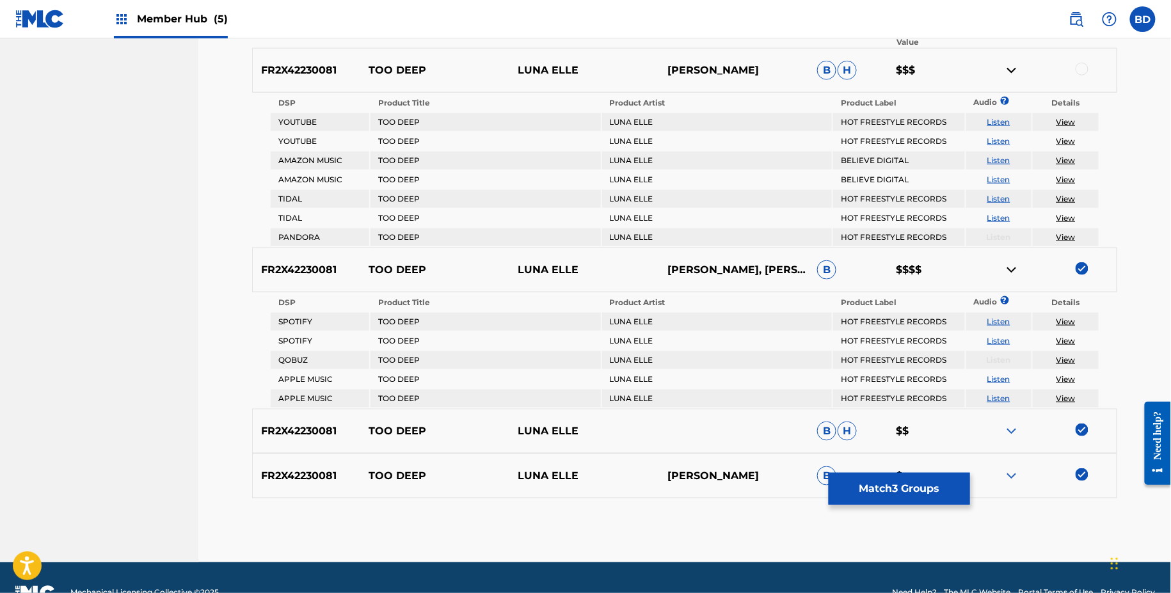
click at [1011, 262] on img at bounding box center [1011, 269] width 15 height 15
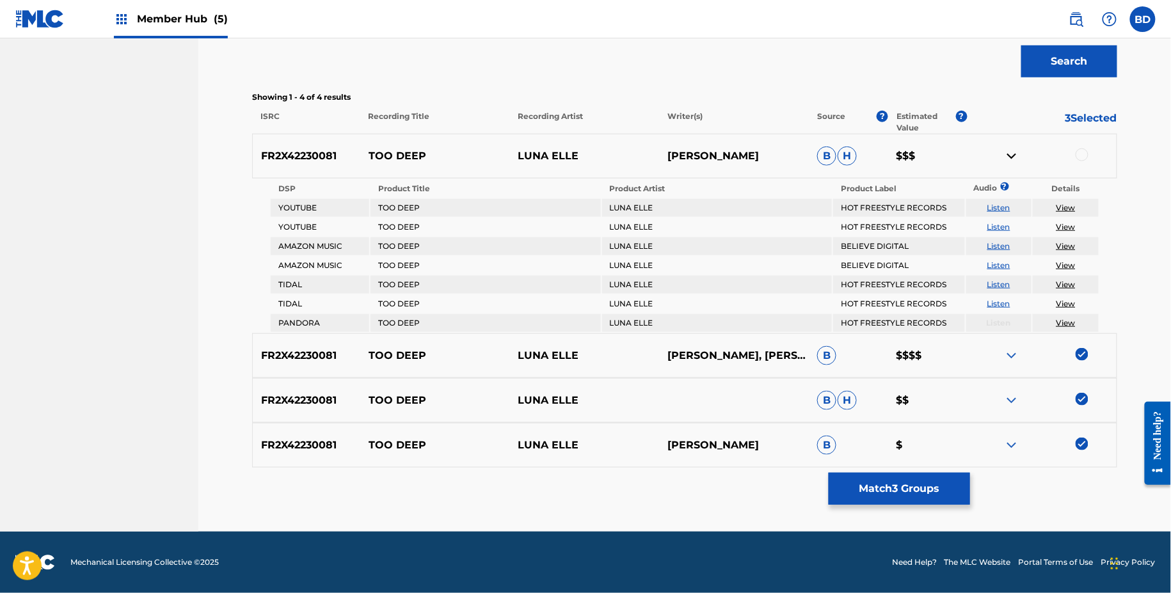
scroll to position [357, 0]
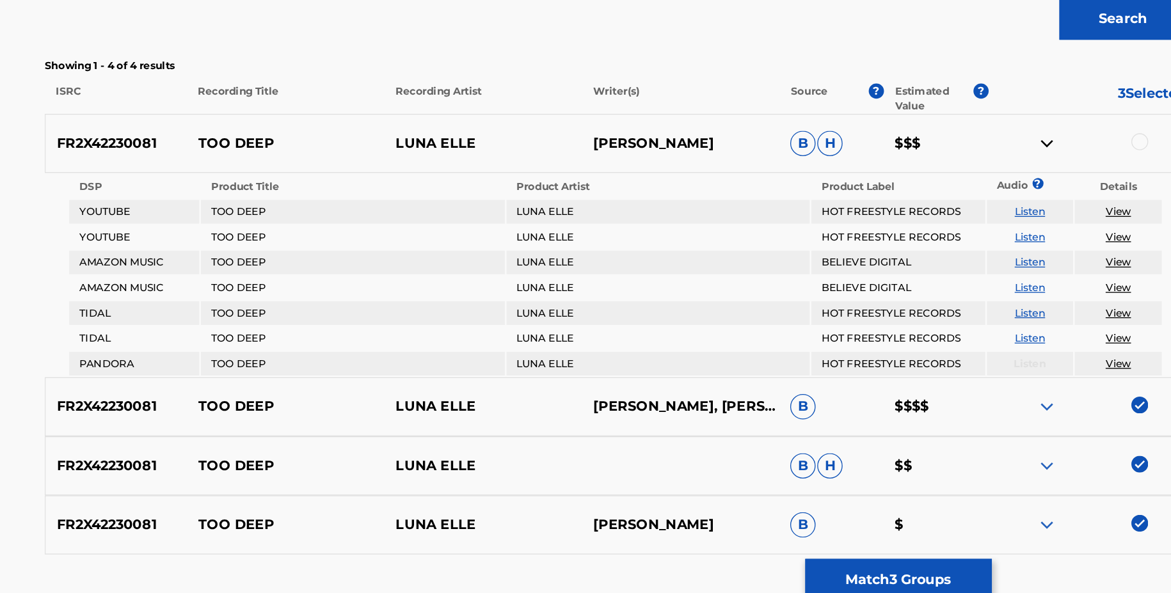
click at [1079, 157] on div at bounding box center [1081, 156] width 13 height 13
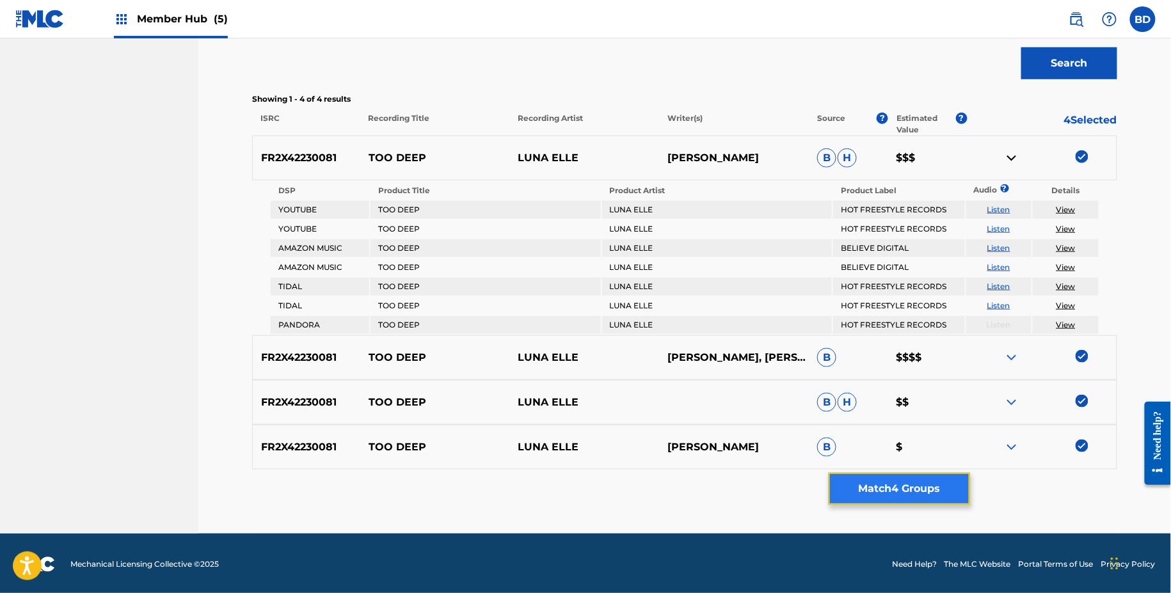
click at [860, 481] on button "Match 4 Groups" at bounding box center [899, 489] width 141 height 32
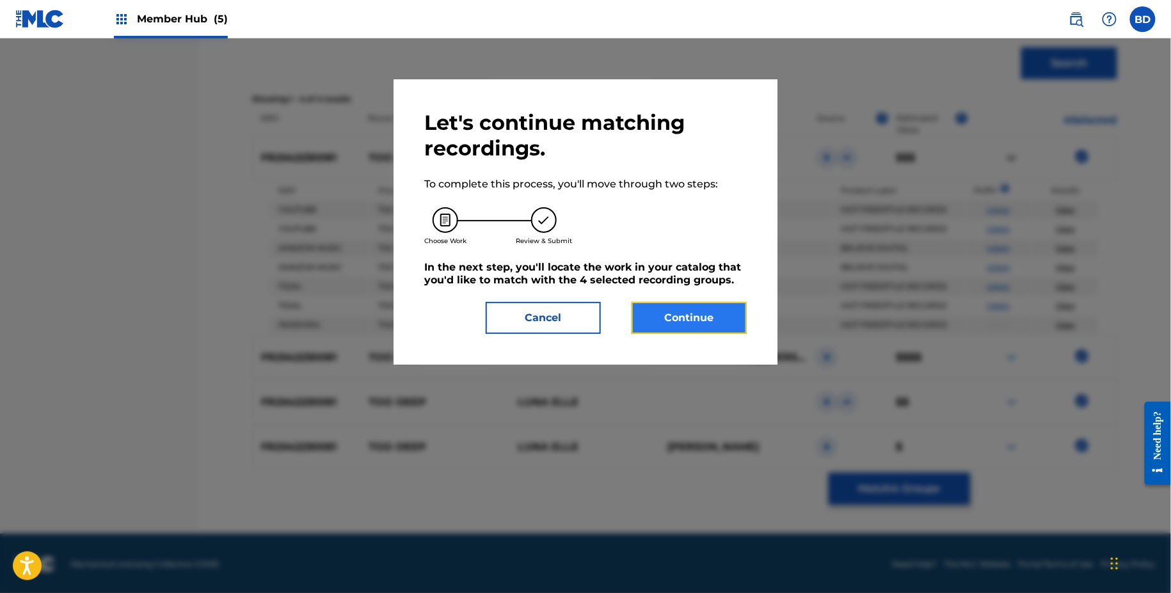
click at [680, 303] on button "Continue" at bounding box center [688, 318] width 115 height 32
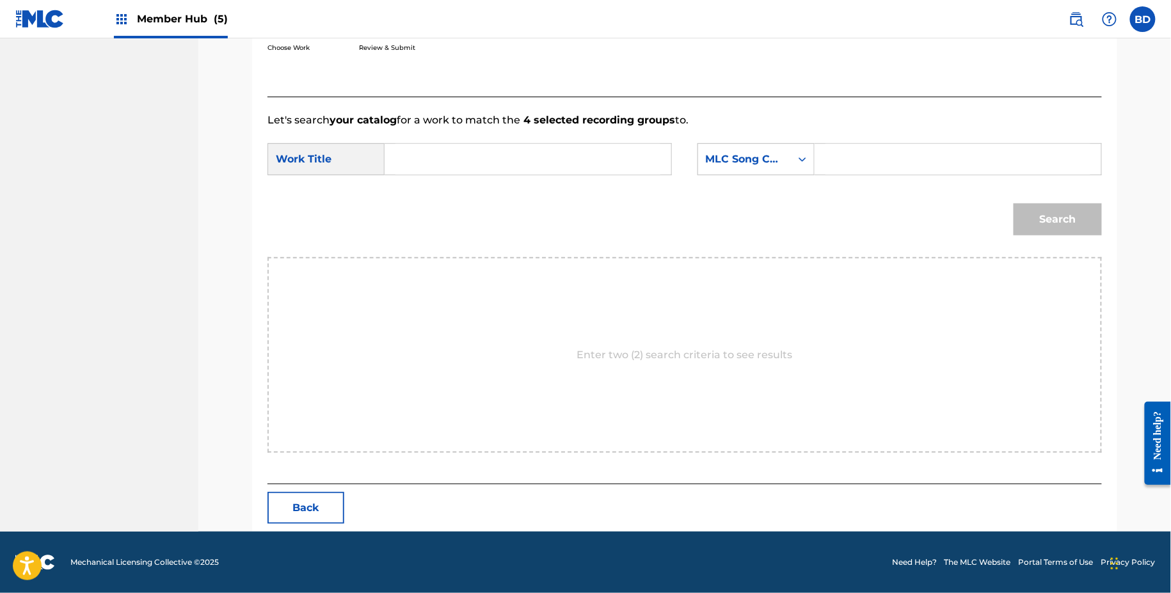
scroll to position [258, 0]
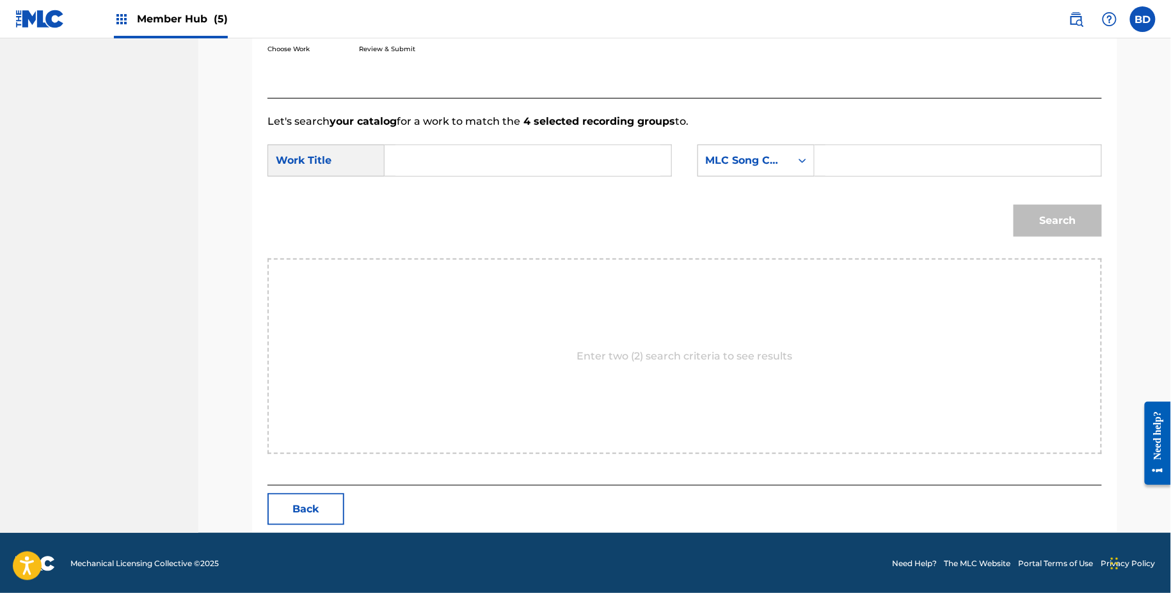
click at [941, 160] on input "Search Form" at bounding box center [957, 160] width 265 height 31
paste input "TX02L7"
type input "TX02L7"
click at [591, 165] on input "Search Form" at bounding box center [527, 160] width 265 height 31
type input "too"
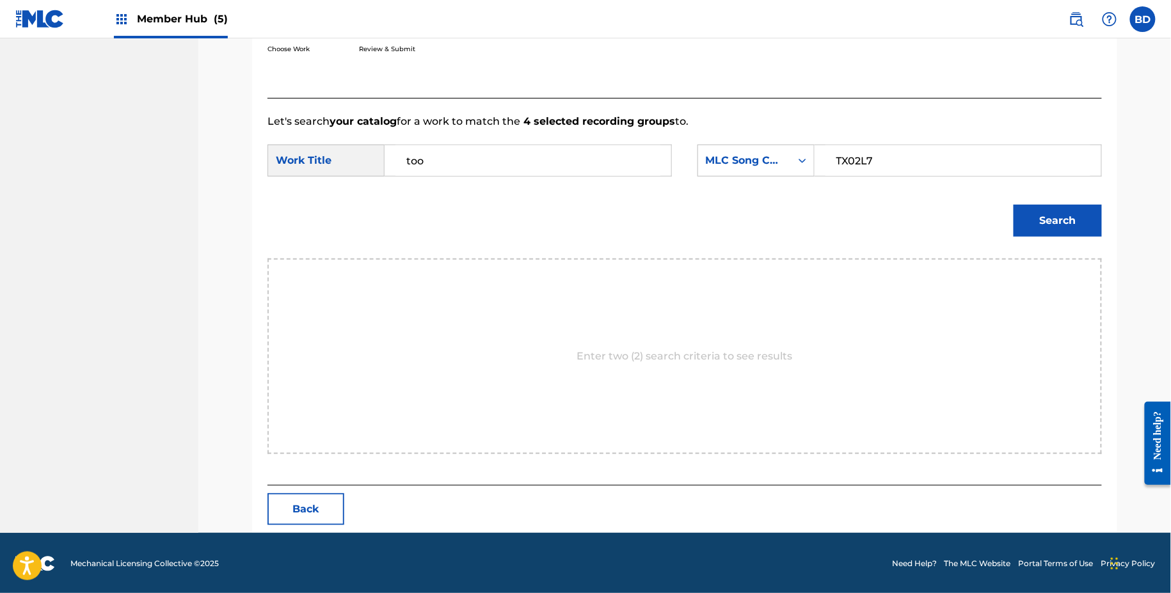
click at [1013, 205] on button "Search" at bounding box center [1057, 221] width 88 height 32
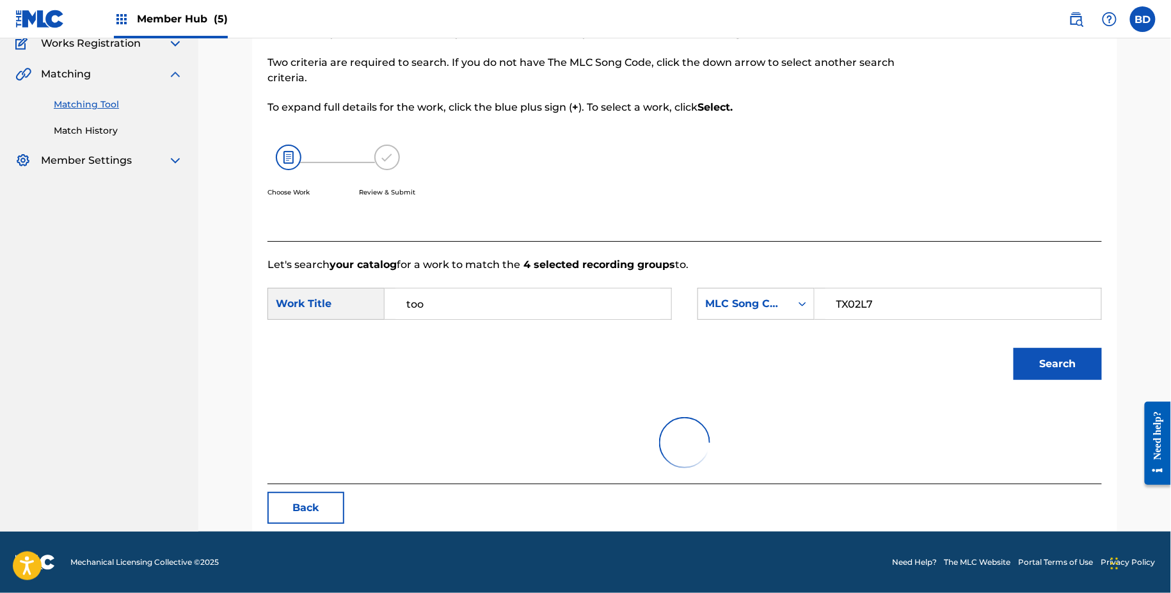
scroll to position [113, 0]
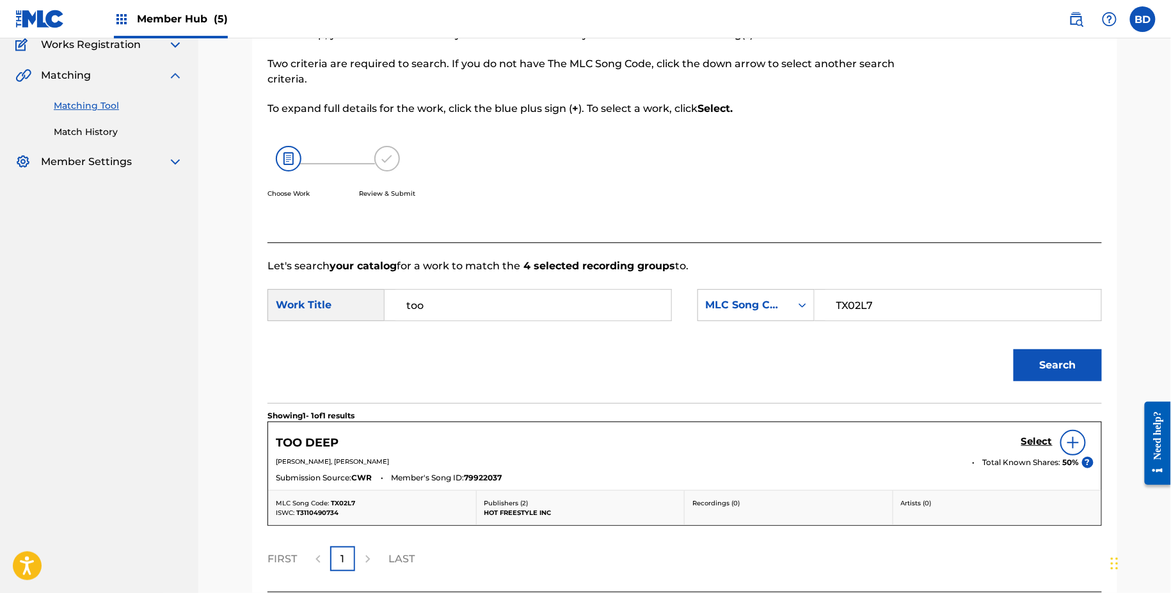
click at [879, 328] on form "SearchWithCriteriaf8a294bb-2a29-4418-a0d5-83229e4eb0d8 Work Title too SearchWit…" at bounding box center [684, 338] width 834 height 129
click at [1043, 440] on h5 "Select" at bounding box center [1036, 442] width 31 height 12
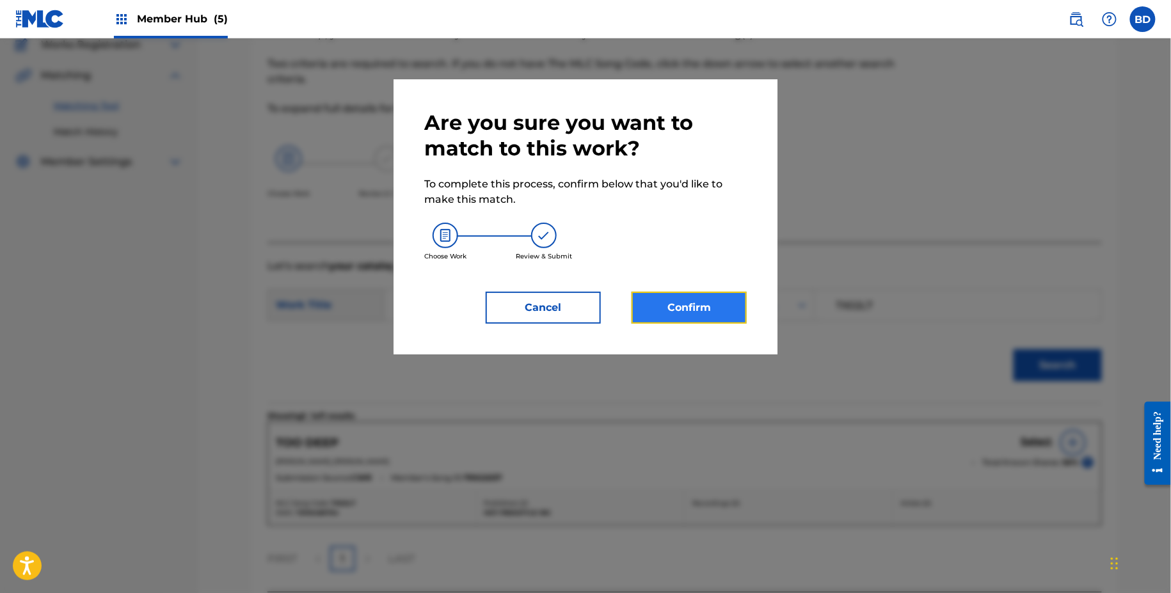
click at [714, 294] on button "Confirm" at bounding box center [688, 308] width 115 height 32
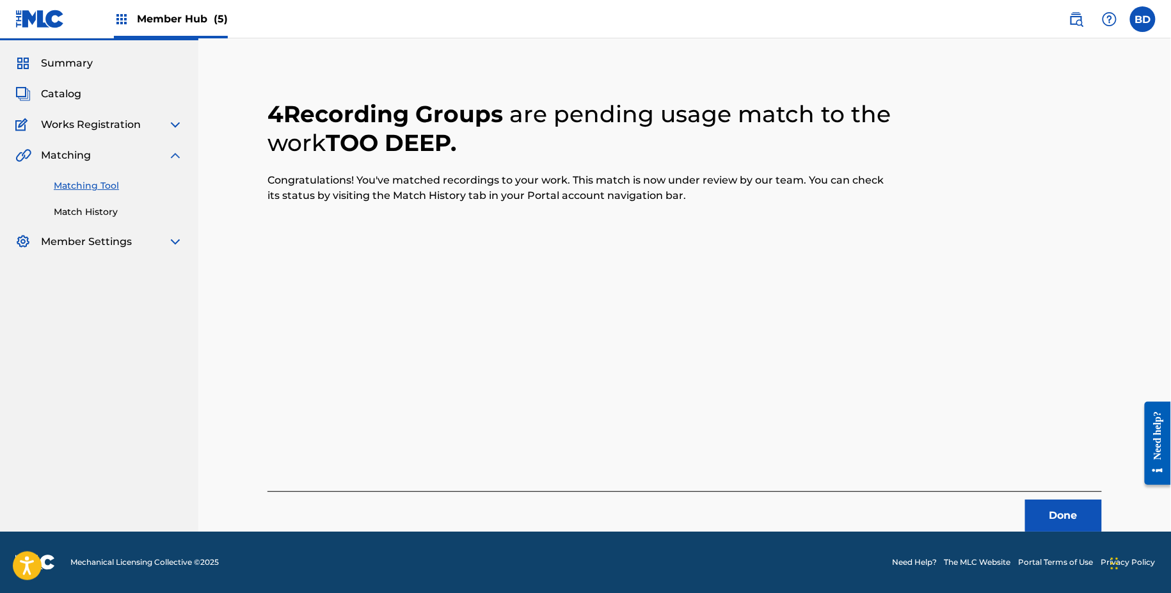
scroll to position [33, 0]
click at [104, 183] on link "Matching Tool" at bounding box center [118, 186] width 129 height 13
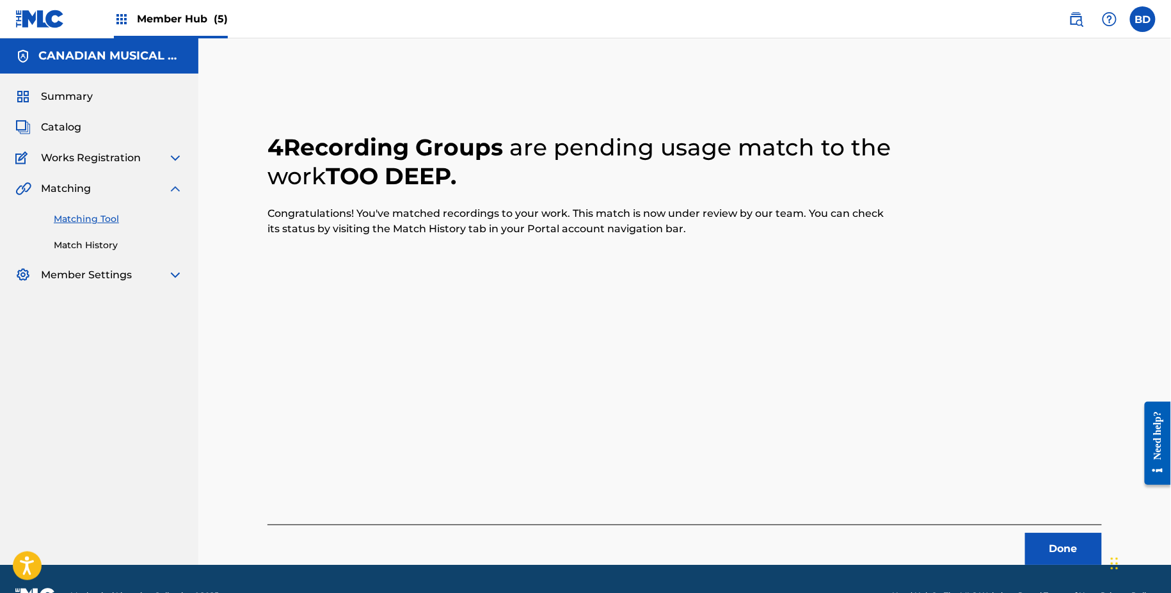
click at [124, 237] on div "Matching Tool Match History" at bounding box center [99, 224] width 168 height 56
click at [116, 244] on link "Match History" at bounding box center [118, 245] width 129 height 13
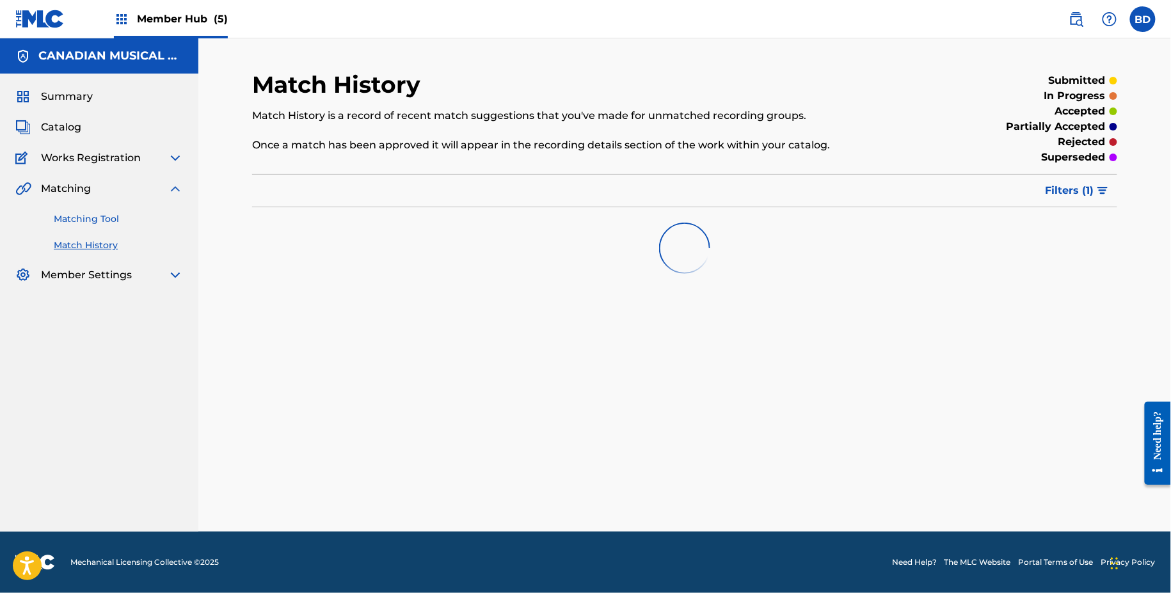
click at [115, 220] on link "Matching Tool" at bounding box center [118, 218] width 129 height 13
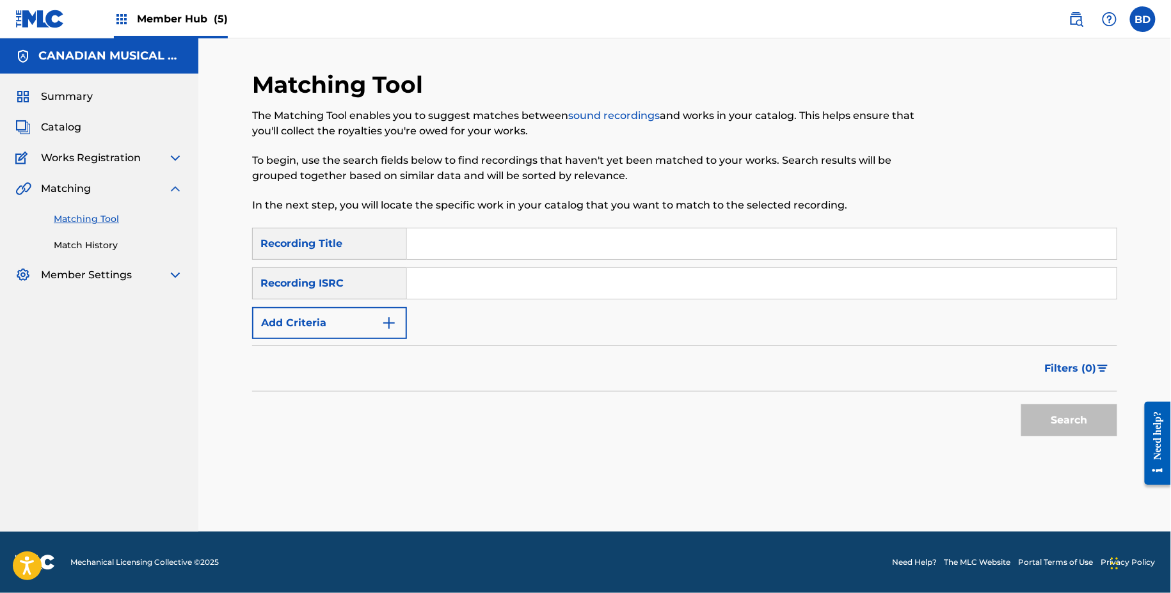
click at [535, 280] on input "Search Form" at bounding box center [762, 283] width 710 height 31
paste input "FR2X42230081"
type input "FR2X42230081"
click at [1021, 404] on button "Search" at bounding box center [1069, 420] width 96 height 32
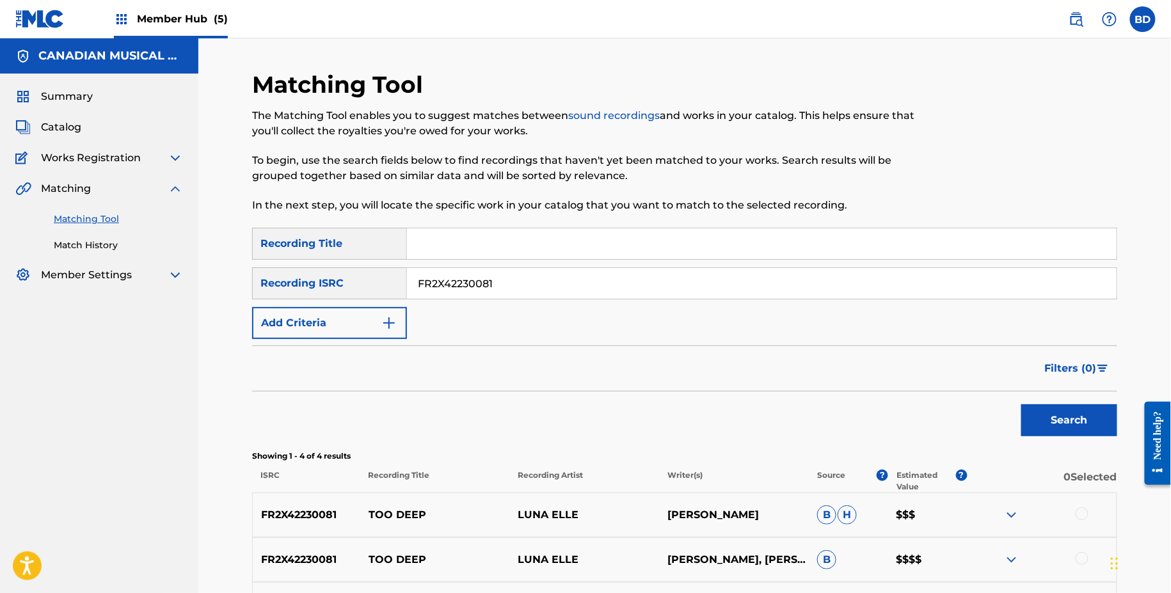
scroll to position [203, 0]
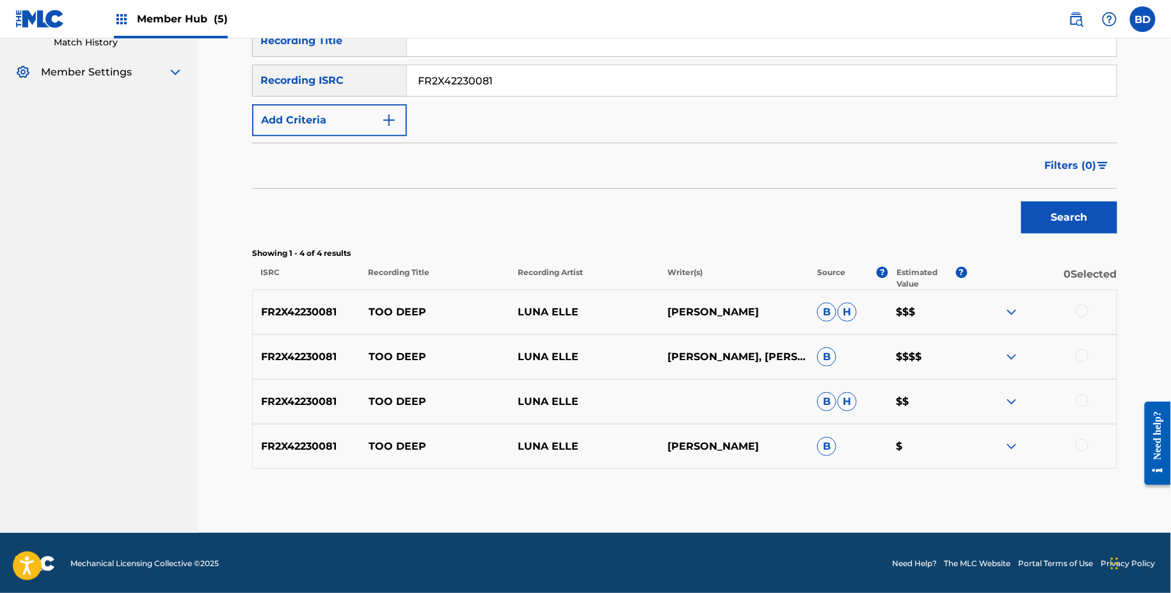
click at [1006, 301] on div "FR2X42230081 TOO DEEP LUNA ELLE [PERSON_NAME] $$$" at bounding box center [684, 312] width 865 height 45
click at [1010, 308] on img at bounding box center [1011, 312] width 15 height 15
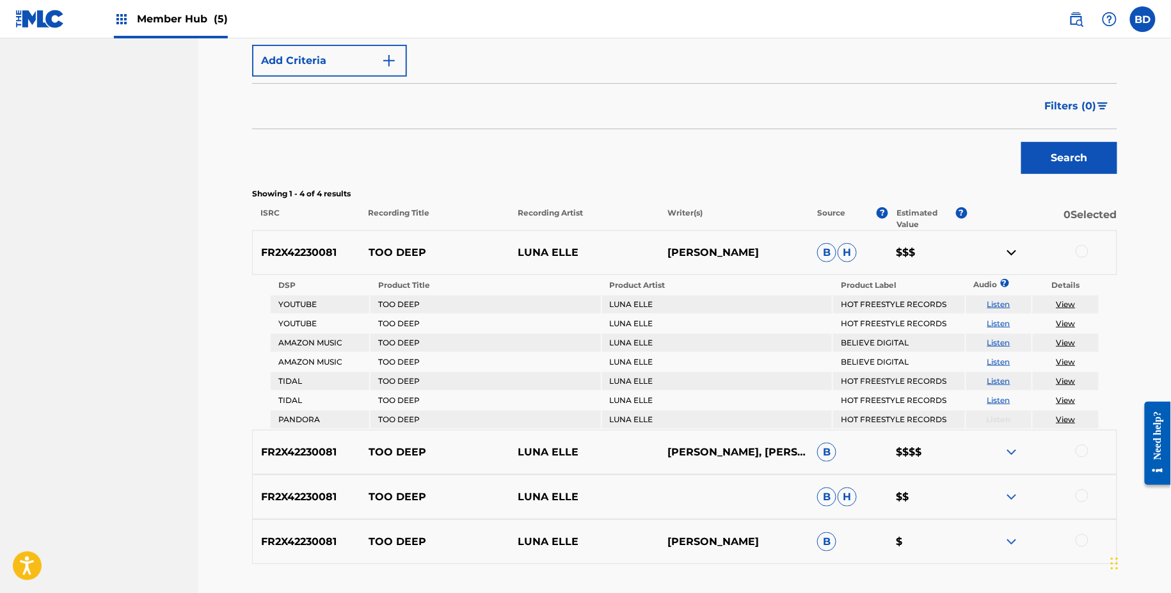
scroll to position [0, 0]
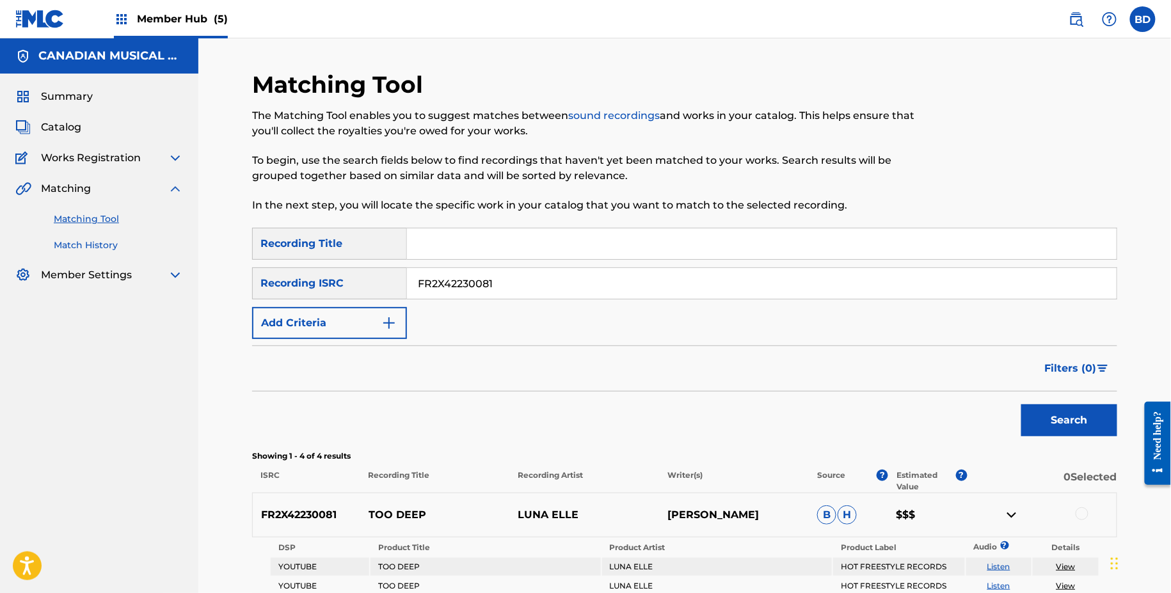
click at [139, 245] on link "Match History" at bounding box center [118, 245] width 129 height 13
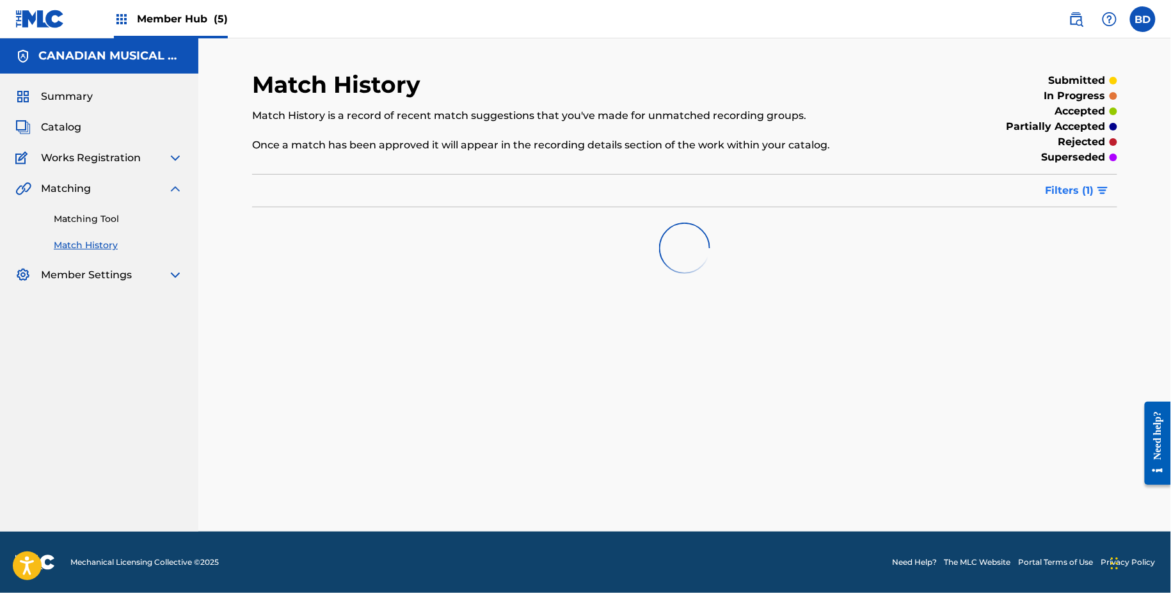
click at [1067, 198] on span "Filters ( 1 )" at bounding box center [1069, 190] width 49 height 15
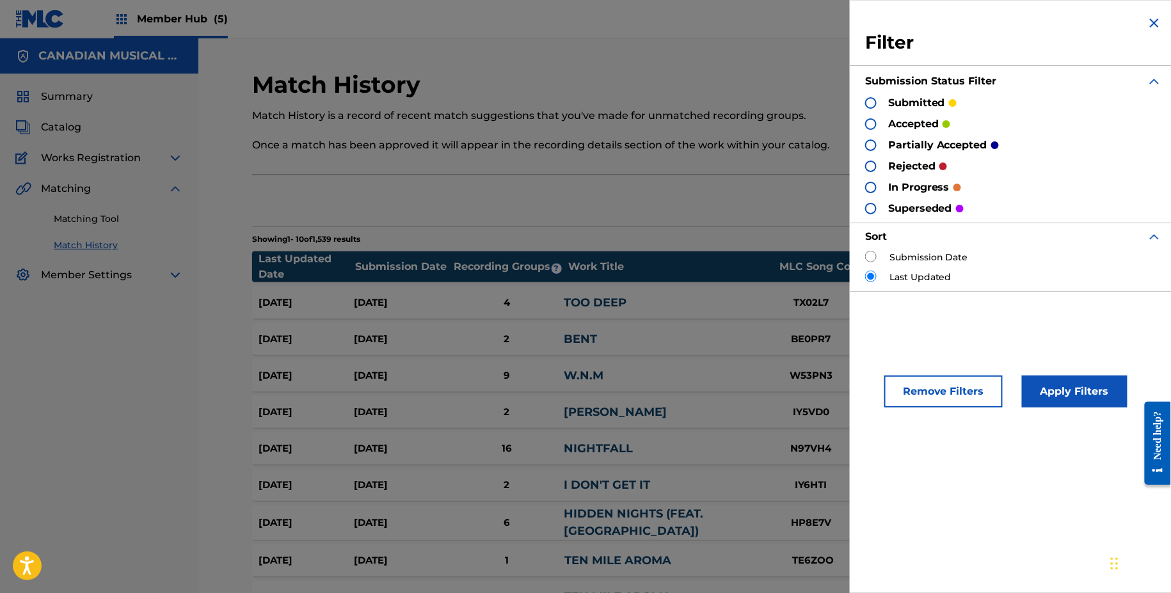
click at [870, 251] on input "radio" at bounding box center [871, 257] width 12 height 12
radio input "true"
click at [1079, 390] on button "Apply Filters" at bounding box center [1075, 392] width 106 height 32
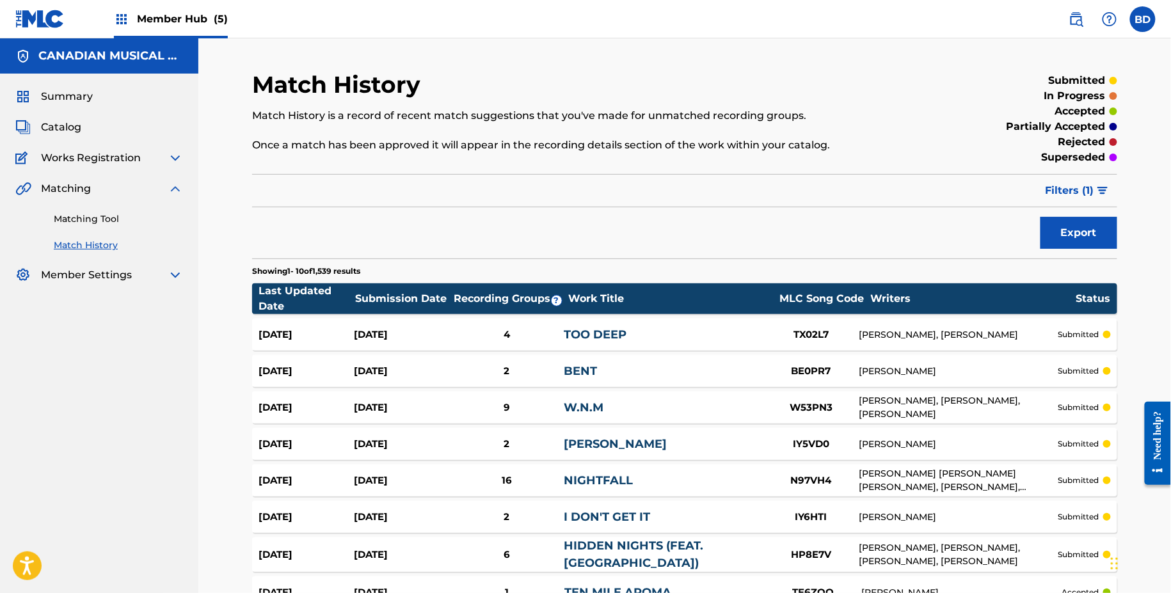
click at [676, 324] on div "[DATE] [DATE] 4 TOO DEEP TX02L7 [PERSON_NAME], [PERSON_NAME] submitted" at bounding box center [684, 335] width 865 height 32
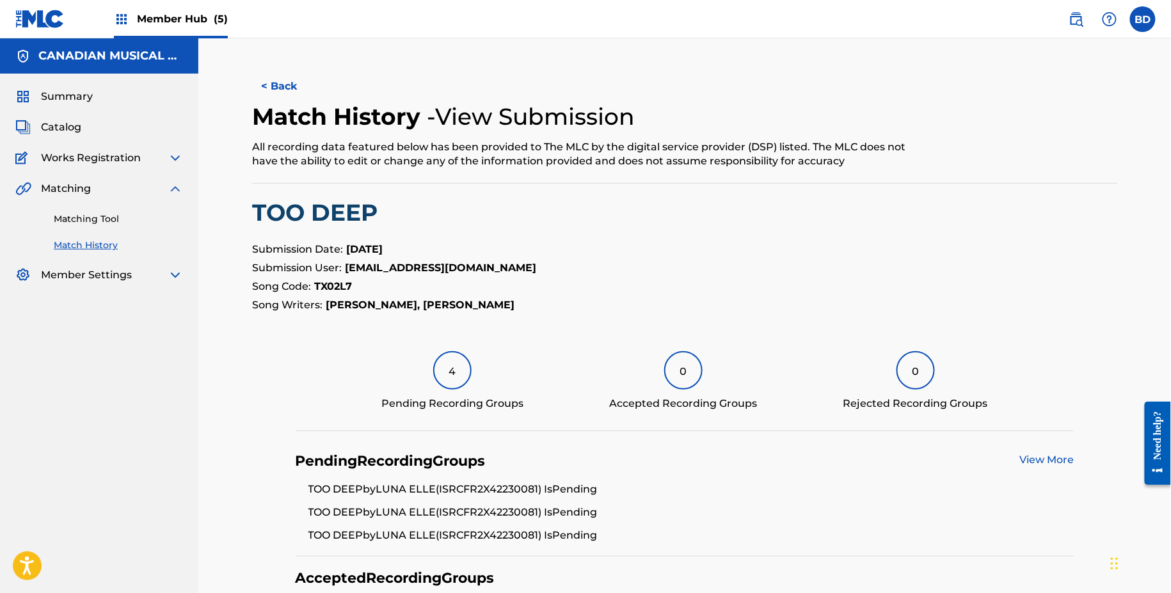
click at [136, 210] on div "Matching Tool Match History" at bounding box center [99, 224] width 168 height 56
click at [116, 235] on div "Matching Tool Match History" at bounding box center [99, 224] width 168 height 56
click at [112, 223] on link "Matching Tool" at bounding box center [118, 218] width 129 height 13
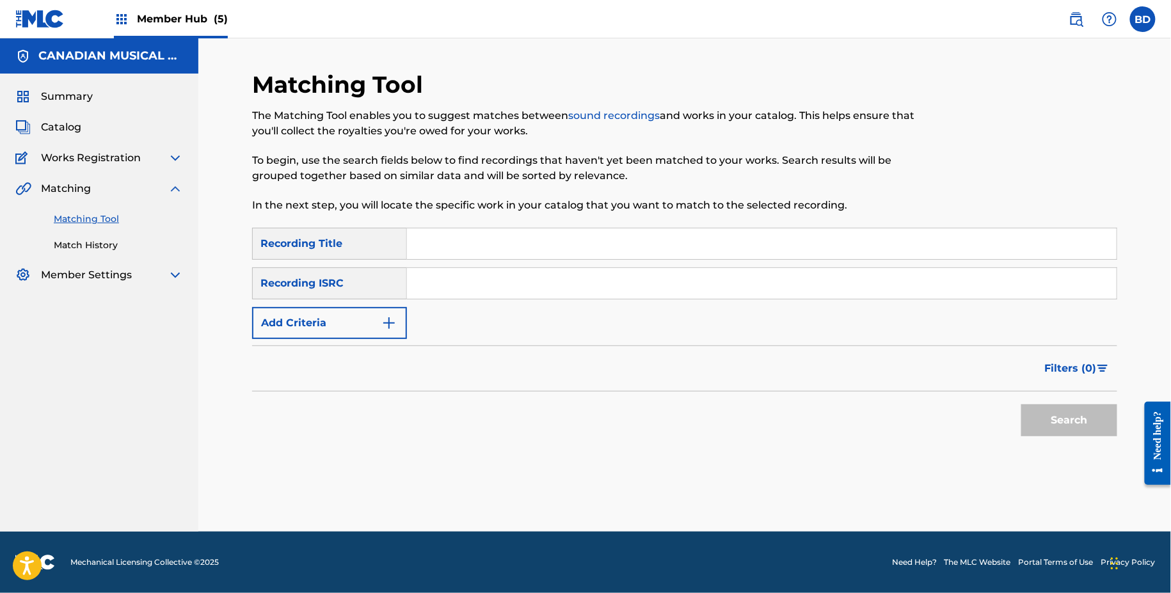
click at [539, 311] on div "SearchWithCriteriad7fe831f-adf6-4277-8931-6e79a5194c96 Recording Title SearchWi…" at bounding box center [684, 283] width 865 height 111
click at [529, 287] on input "Search Form" at bounding box center [762, 283] width 710 height 31
paste input "FR2X42230081"
click at [1021, 404] on button "Search" at bounding box center [1069, 420] width 96 height 32
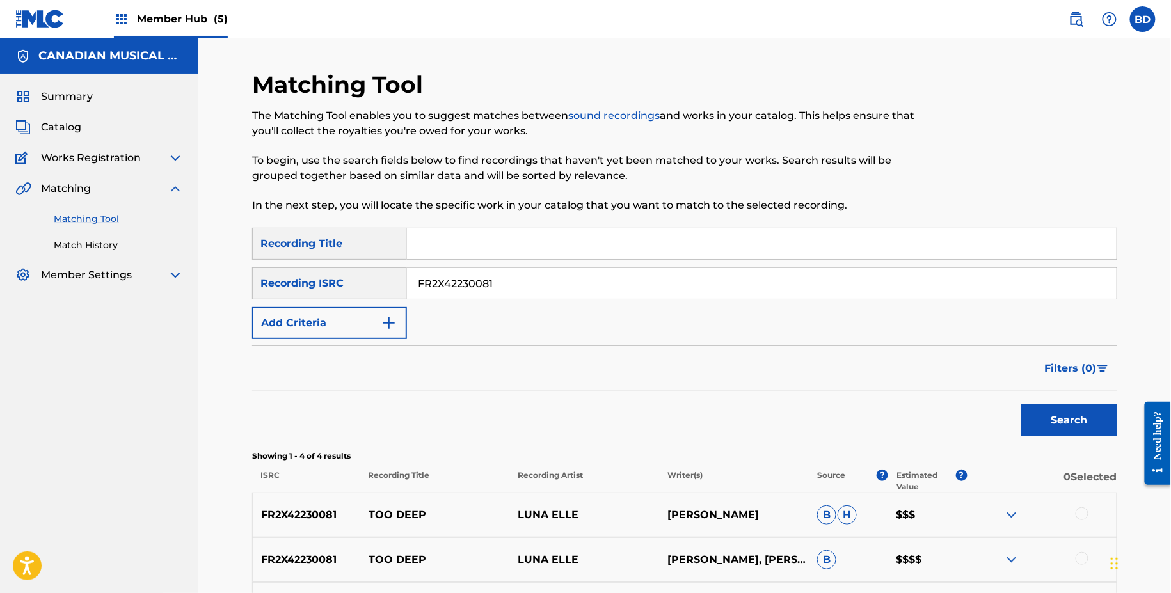
scroll to position [203, 0]
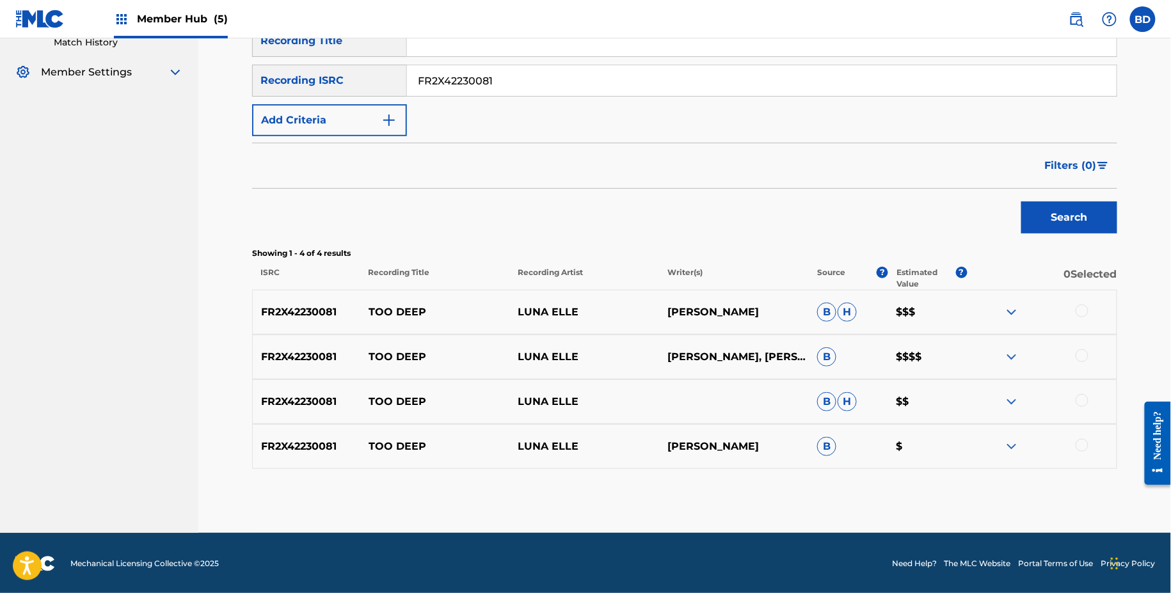
click at [1008, 317] on img at bounding box center [1011, 312] width 15 height 15
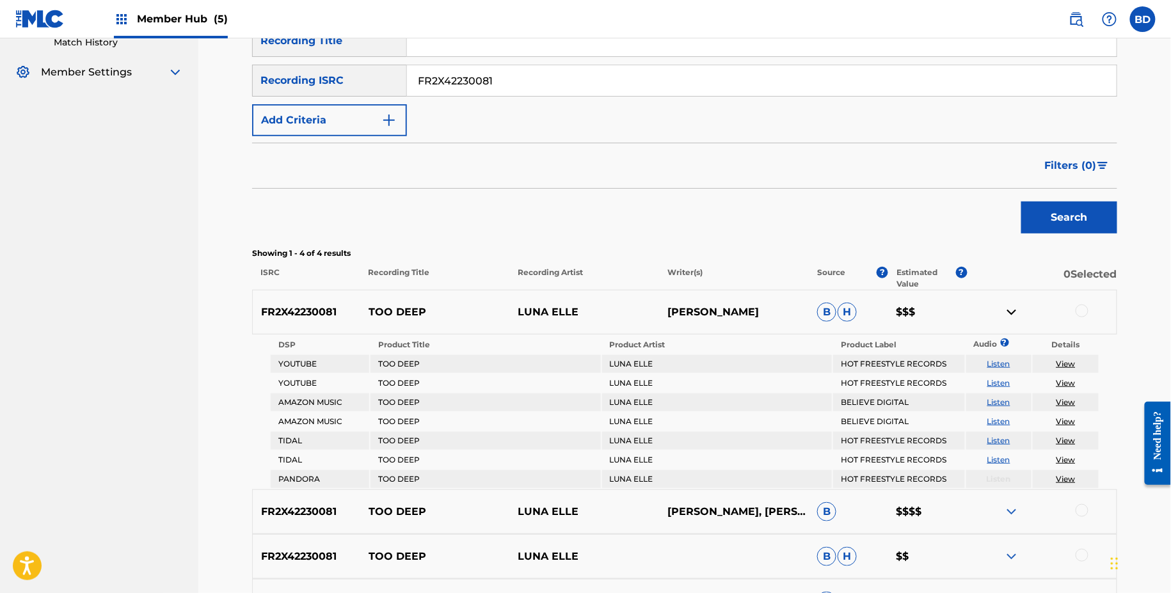
click at [1008, 317] on img at bounding box center [1011, 312] width 15 height 15
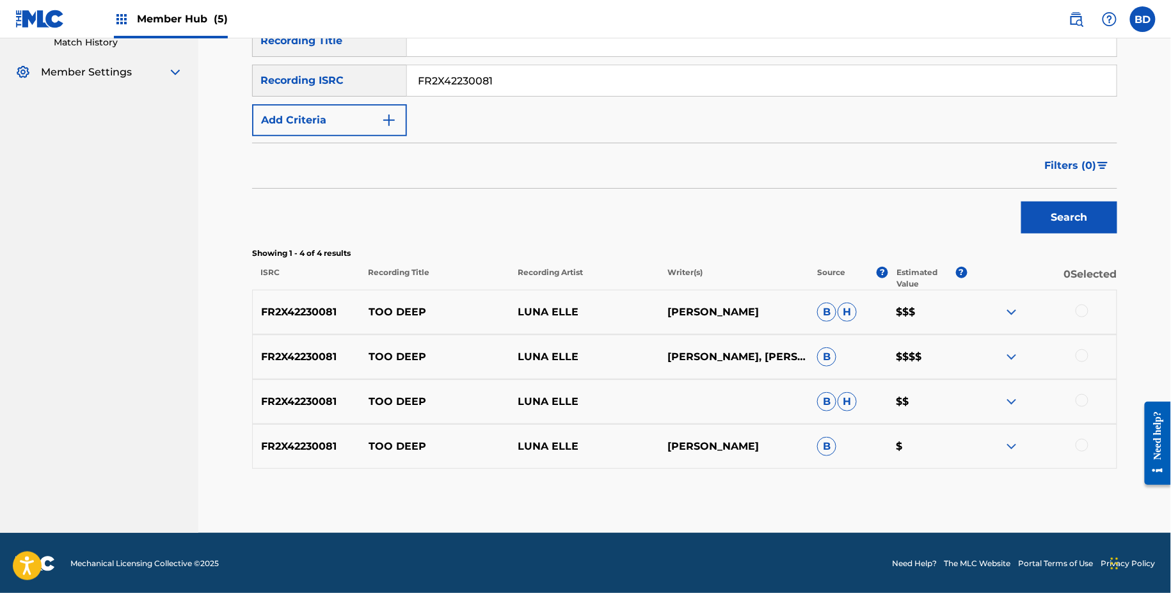
click at [503, 84] on input "FR2X42230081" at bounding box center [762, 80] width 710 height 31
paste input "INS92202017"
click at [1021, 202] on button "Search" at bounding box center [1069, 218] width 96 height 32
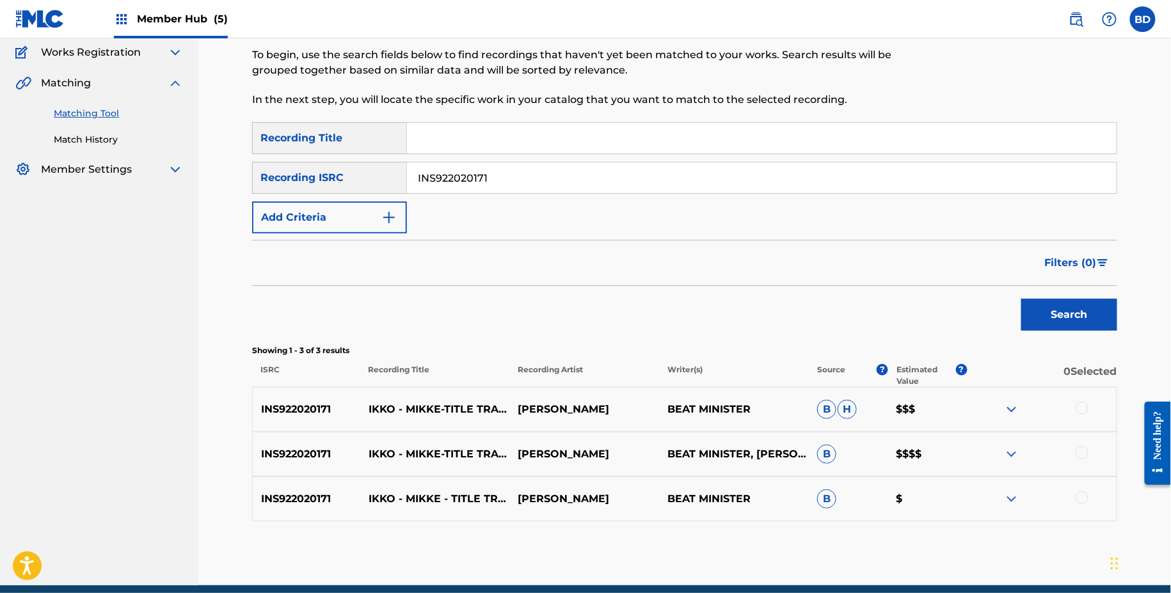
scroll to position [158, 0]
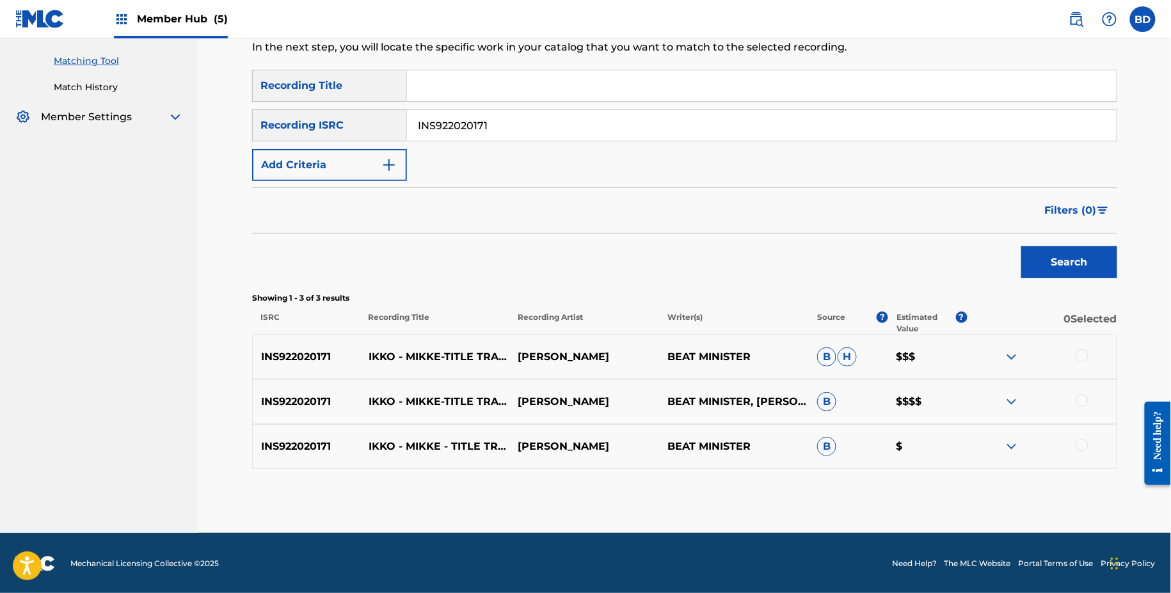
click at [379, 340] on div "INS922020171 IKKO - MIKKE-TITLE TRACK [PERSON_NAME] BEAT MINISTER B H $$$" at bounding box center [684, 357] width 865 height 45
copy p "IKKO"
click at [498, 111] on input "INS922020171" at bounding box center [762, 125] width 710 height 31
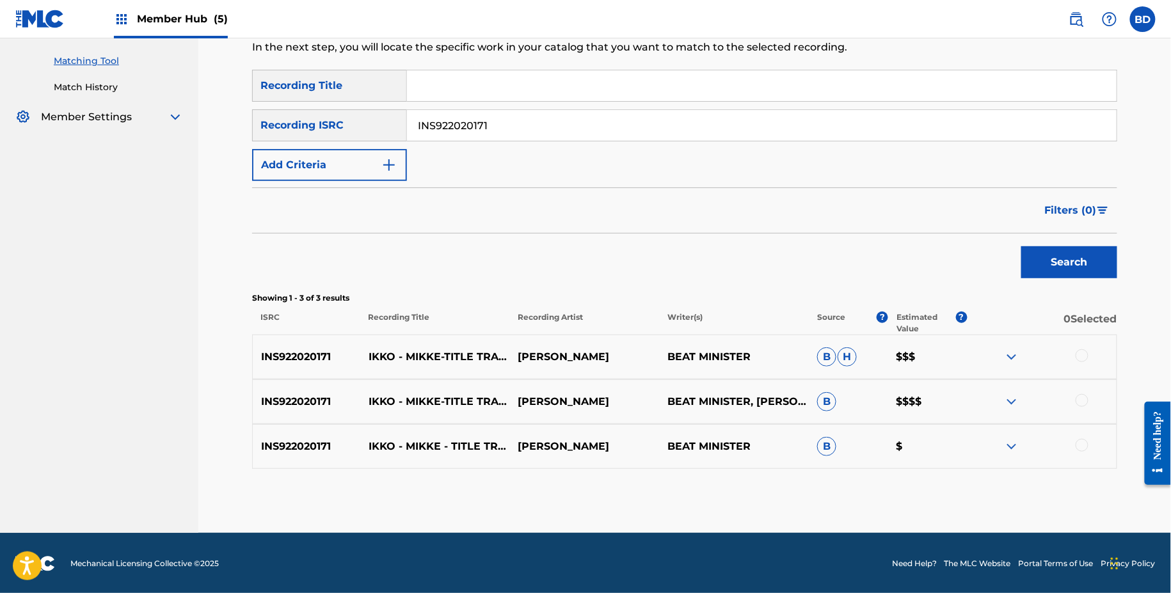
paste input "QMEZE1939897"
type input "QMEZE1939897"
click at [1021, 246] on button "Search" at bounding box center [1069, 262] width 96 height 32
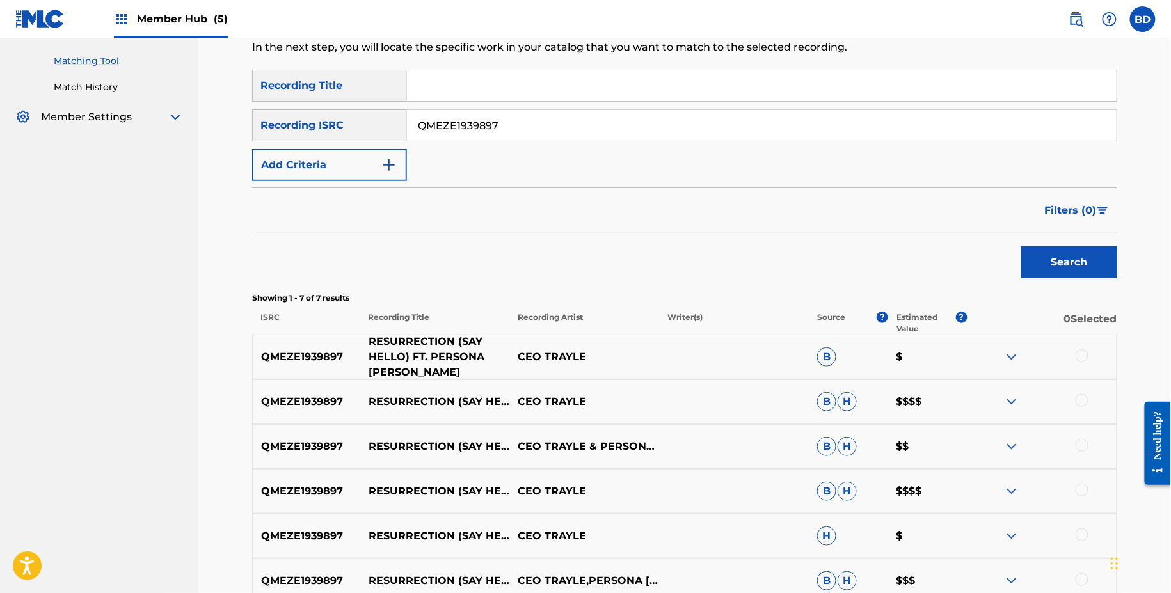
click at [414, 337] on p "RESURRECTION (SAY HELLO) FT. PERSONA [PERSON_NAME]" at bounding box center [435, 357] width 150 height 46
copy p "RESURRECTION"
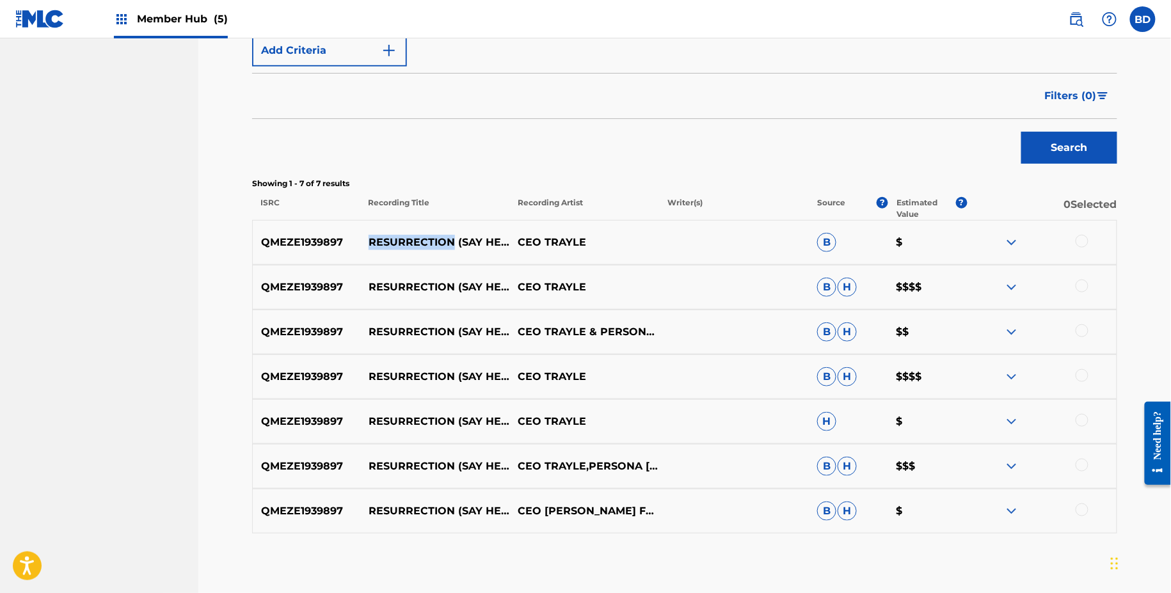
scroll to position [263, 0]
